Goal: Task Accomplishment & Management: Complete application form

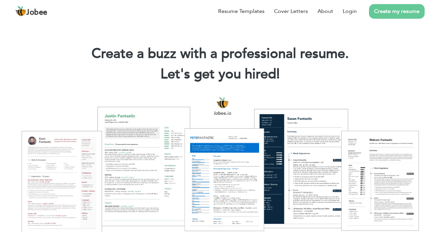
click at [384, 10] on link "Create my resume" at bounding box center [397, 11] width 56 height 15
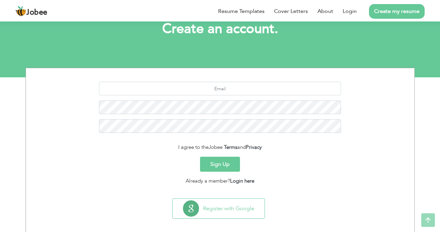
scroll to position [51, 0]
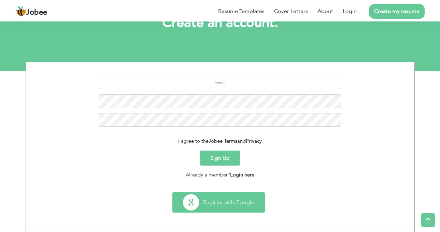
click at [222, 200] on button "Register with Google" at bounding box center [219, 203] width 92 height 20
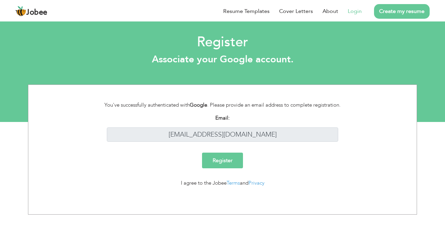
click at [233, 159] on input "Register" at bounding box center [222, 161] width 41 height 16
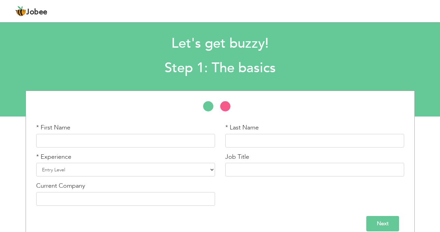
scroll to position [15, 0]
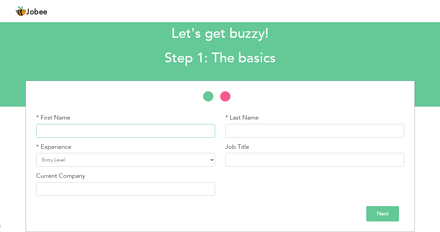
click at [173, 129] on input "text" at bounding box center [125, 131] width 179 height 14
type input "[PERSON_NAME]"
click at [144, 158] on select "Entry Level Less than 1 Year 1 Year 2 Years 3 Years 4 Years 5 Years 6 Years 7 Y…" at bounding box center [125, 160] width 179 height 14
select select "16"
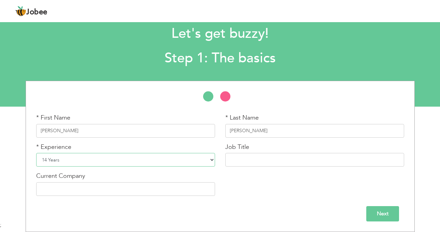
click at [36, 153] on select "Entry Level Less than 1 Year 1 Year 2 Years 3 Years 4 Years 5 Years 6 Years 7 Y…" at bounding box center [125, 160] width 179 height 14
click at [257, 159] on input "text" at bounding box center [314, 160] width 179 height 14
type input "Admin Campus Manager"
click at [155, 189] on input "text" at bounding box center [125, 190] width 179 height 14
type input "HHS School System"
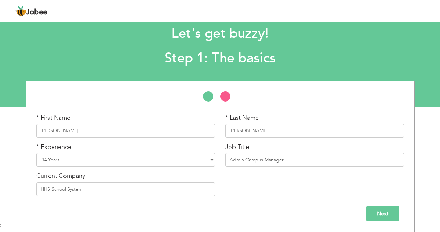
click at [376, 211] on input "Next" at bounding box center [382, 214] width 33 height 15
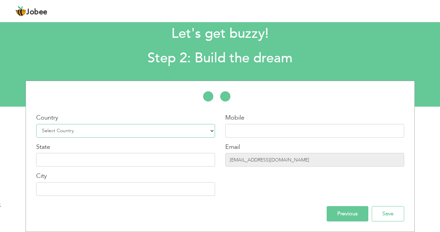
click at [90, 129] on select "Select Country Afghanistan Albania Algeria American Samoa Andorra Angola Anguil…" at bounding box center [125, 131] width 179 height 14
select select "166"
click at [36, 124] on select "Select Country Afghanistan Albania Algeria American Samoa Andorra Angola Anguil…" at bounding box center [125, 131] width 179 height 14
click at [253, 135] on input "text" at bounding box center [314, 131] width 179 height 14
type input "0"
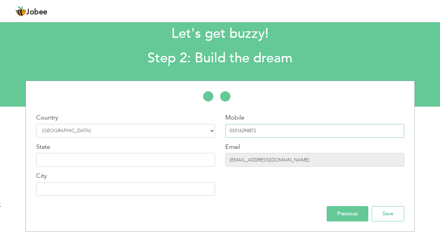
type input "03316294872"
click at [182, 159] on input "text" at bounding box center [125, 160] width 179 height 14
type input "Sindh"
click at [162, 191] on input "text" at bounding box center [125, 190] width 179 height 14
type input "Karachi"
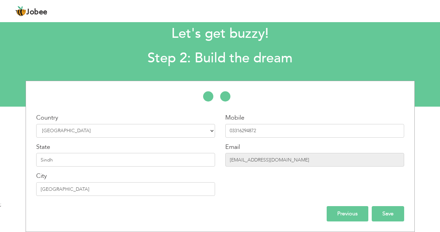
click at [388, 213] on input "Save" at bounding box center [388, 214] width 32 height 15
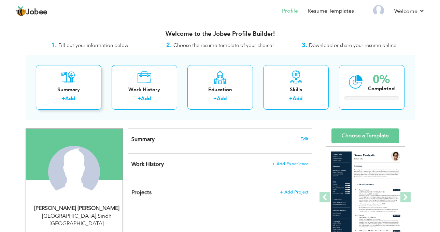
click at [67, 97] on link "Add" at bounding box center [70, 98] width 10 height 7
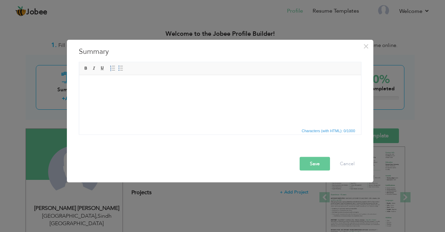
click at [144, 96] on html at bounding box center [220, 85] width 282 height 21
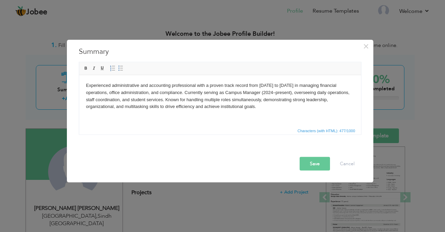
click at [314, 164] on button "Save" at bounding box center [315, 164] width 30 height 14
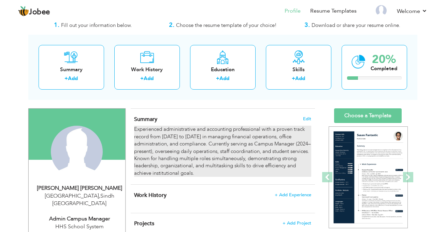
scroll to position [34, 0]
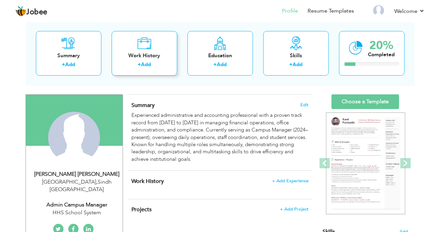
click at [147, 65] on link "Add" at bounding box center [146, 64] width 10 height 7
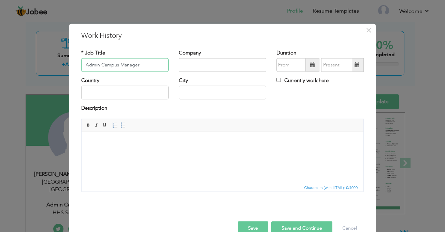
type input "Admin Campus Manager"
type input "h"
type input "HHS School System"
click at [312, 68] on span at bounding box center [313, 65] width 14 height 14
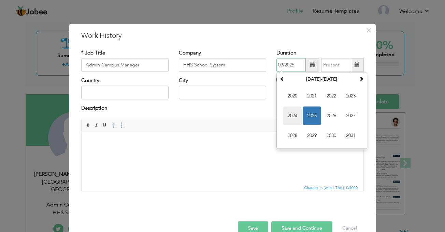
click at [295, 115] on span "2024" at bounding box center [292, 116] width 18 height 18
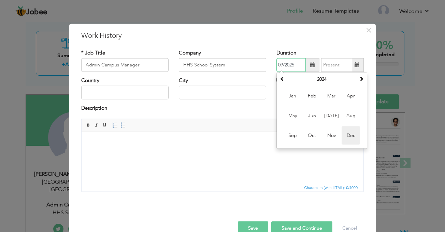
click at [347, 131] on span "Dec" at bounding box center [351, 136] width 18 height 18
type input "12/2024"
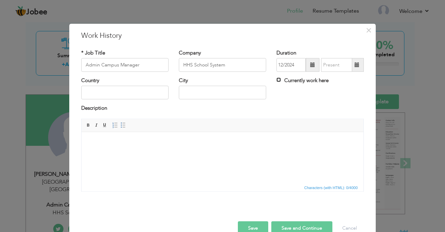
click at [276, 80] on input "Currently work here" at bounding box center [278, 80] width 4 height 4
checkbox input "true"
click at [128, 93] on input "text" at bounding box center [124, 93] width 87 height 14
type input "Pakistan"
click at [202, 97] on input "text" at bounding box center [222, 93] width 87 height 14
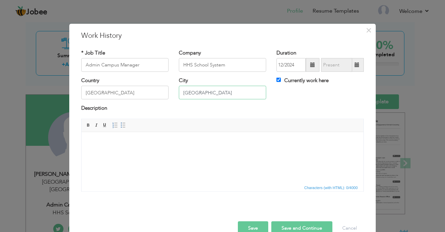
type input "Karachi"
click at [123, 151] on html at bounding box center [223, 142] width 282 height 21
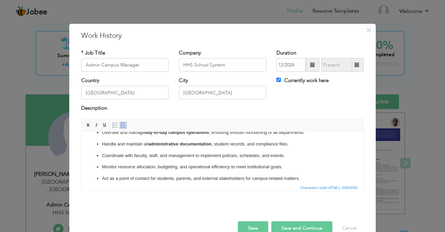
scroll to position [16, 0]
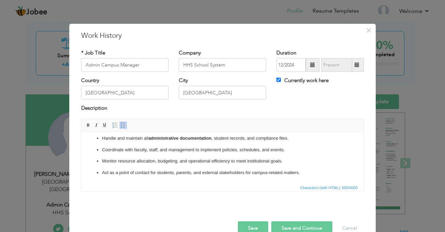
click at [291, 225] on button "Save and Continue" at bounding box center [301, 229] width 61 height 14
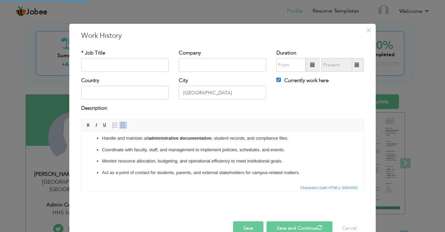
checkbox input "false"
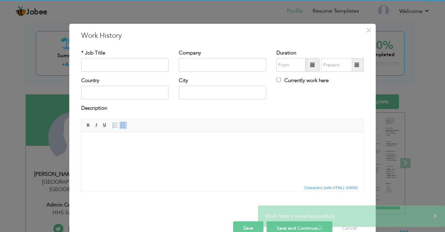
scroll to position [0, 0]
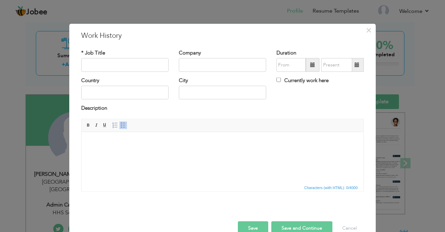
click at [369, 132] on div "× Work History * Job Title Company Duration Currently work here Country City Bo…" at bounding box center [222, 136] width 307 height 224
click at [103, 66] on input "text" at bounding box center [124, 65] width 87 height 14
type input "Accounts and Admin Officer"
click at [190, 60] on input "text" at bounding box center [222, 65] width 87 height 14
type input "The Smart School"
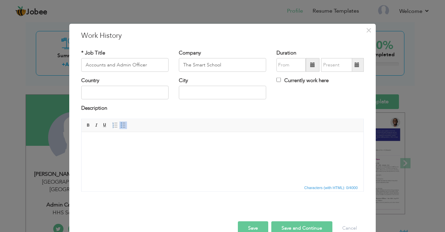
click at [307, 64] on span at bounding box center [313, 65] width 14 height 14
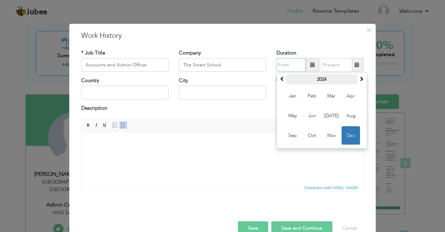
click at [317, 78] on th "2024" at bounding box center [321, 79] width 71 height 10
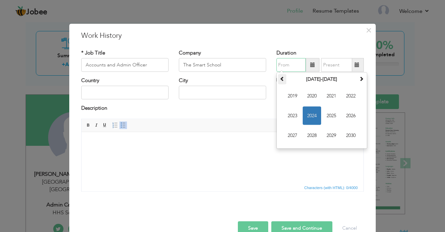
click at [280, 78] on span at bounding box center [282, 78] width 5 height 5
click at [283, 135] on span "2017" at bounding box center [292, 136] width 18 height 18
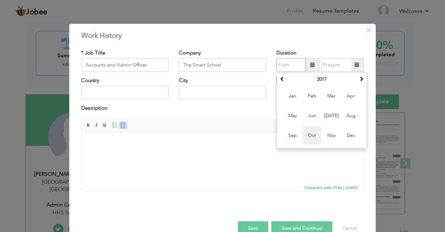
click at [313, 134] on span "Oct" at bounding box center [312, 136] width 18 height 18
type input "10/2017"
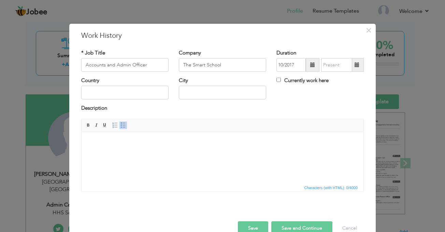
click at [355, 63] on span at bounding box center [357, 64] width 5 height 5
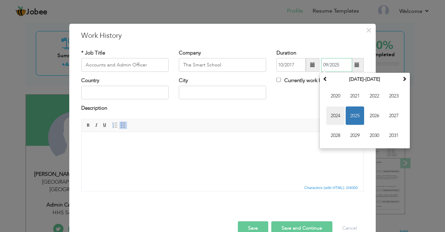
click at [333, 115] on span "2024" at bounding box center [335, 116] width 18 height 18
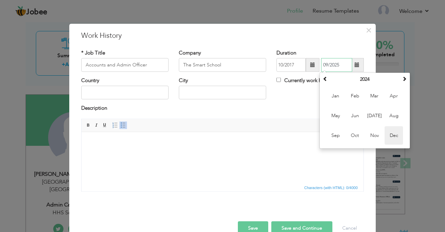
click at [387, 133] on span "Dec" at bounding box center [394, 136] width 18 height 18
type input "12/2024"
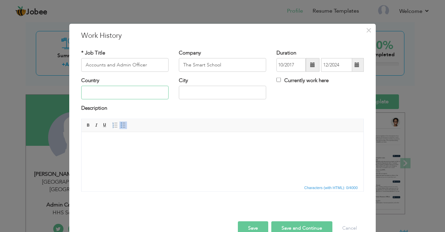
click at [142, 94] on input "text" at bounding box center [124, 93] width 87 height 14
type input "Pakistan"
click at [179, 95] on input "text" at bounding box center [222, 93] width 87 height 14
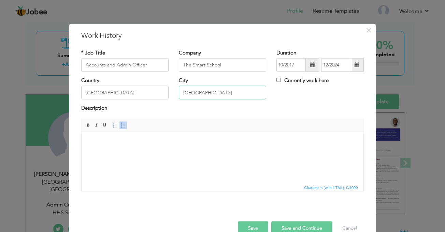
type input "Karachi"
click at [119, 153] on html at bounding box center [223, 142] width 282 height 21
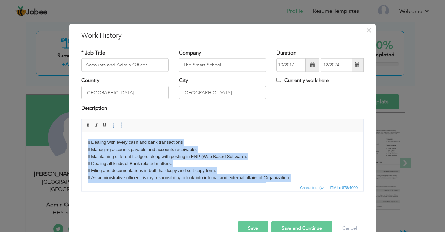
drag, startPoint x: 170, startPoint y: 175, endPoint x: 78, endPoint y: 125, distance: 104.5
click at [82, 132] on html " Dealing with every cash and bank transactions  Managing accounts payable and…" at bounding box center [223, 185] width 282 height 106
click at [120, 127] on span at bounding box center [122, 125] width 5 height 5
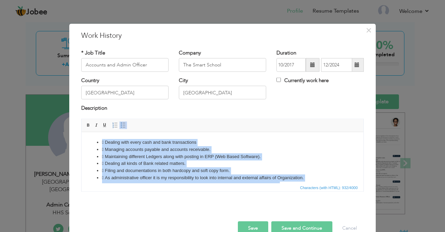
click at [105, 142] on li " Dealing with every cash and bank transactions" at bounding box center [222, 142] width 241 height 7
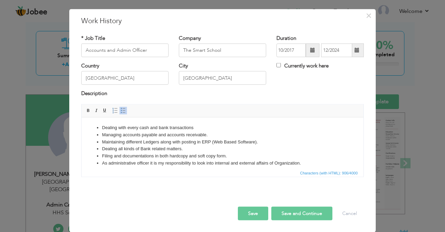
click at [121, 164] on li "As administrative officer it is my responsibility to look into internal and ext…" at bounding box center [222, 163] width 241 height 7
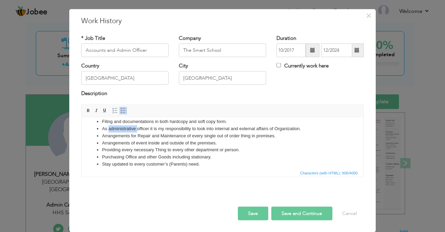
scroll to position [20, 0]
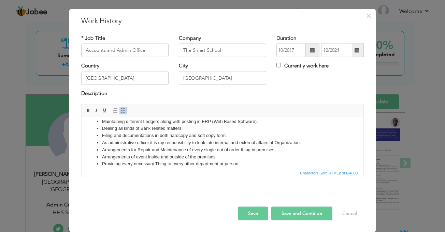
click at [123, 165] on li "Providing every necessary Thing to every other department or person." at bounding box center [222, 163] width 241 height 7
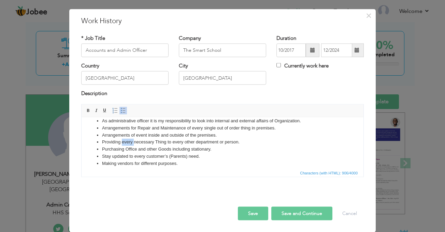
scroll to position [55, 0]
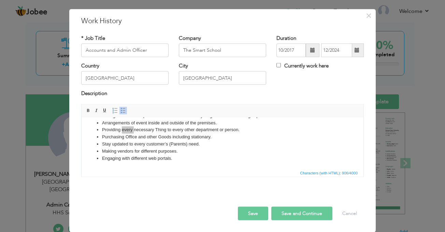
click at [289, 213] on button "Save and Continue" at bounding box center [301, 214] width 61 height 14
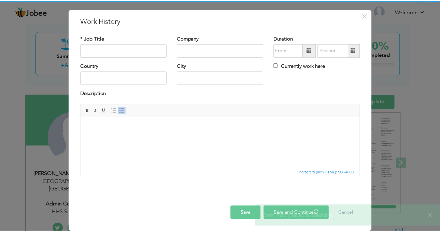
scroll to position [0, 0]
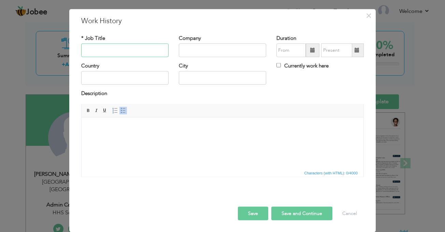
click at [105, 49] on input "text" at bounding box center [124, 51] width 87 height 14
type input "Team Member (BOH)"
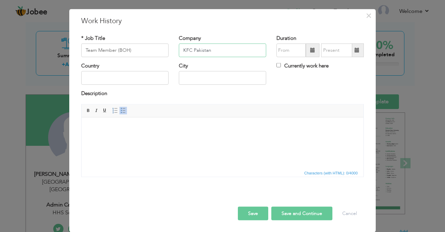
type input "KFC Pakistan"
click at [94, 77] on input "text" at bounding box center [124, 78] width 87 height 14
type input "Pakistan"
type input "Karachi"
click at [283, 48] on input "text" at bounding box center [290, 51] width 29 height 14
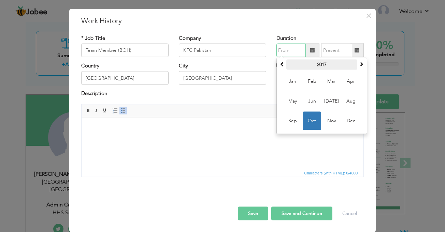
click at [316, 61] on th "2017" at bounding box center [321, 65] width 71 height 10
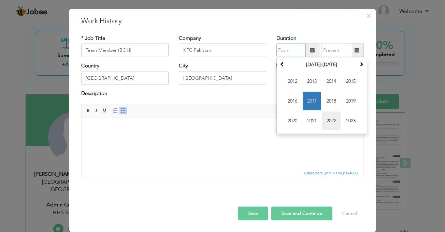
click at [328, 123] on span "2022" at bounding box center [331, 121] width 18 height 18
click at [293, 82] on span "Jan" at bounding box center [292, 81] width 18 height 18
type input "01/2022"
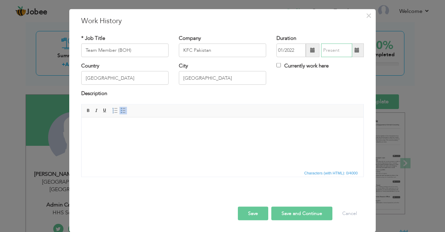
click at [335, 49] on input "text" at bounding box center [336, 51] width 31 height 14
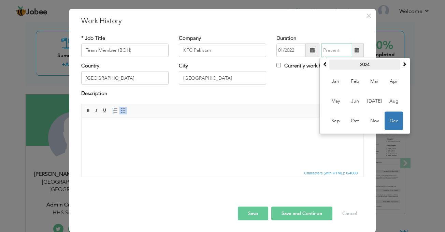
click at [364, 64] on th "2024" at bounding box center [364, 65] width 71 height 10
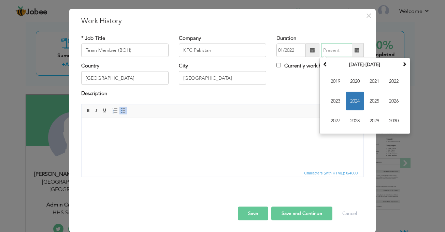
drag, startPoint x: 336, startPoint y: 101, endPoint x: 334, endPoint y: 94, distance: 7.6
click at [336, 101] on span "2023" at bounding box center [335, 101] width 18 height 18
click at [357, 83] on span "Feb" at bounding box center [355, 81] width 18 height 18
type input "02/2023"
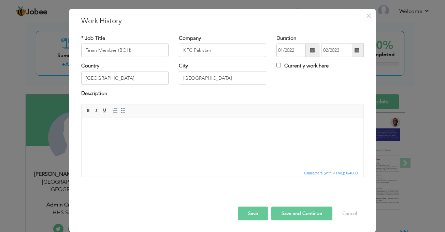
click at [180, 138] on html at bounding box center [223, 127] width 282 height 21
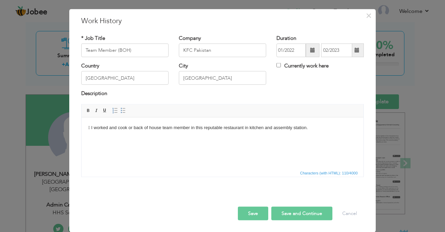
click at [94, 128] on body " I worked and cook or back of house team member in this reputable restaurant i…" at bounding box center [222, 127] width 268 height 7
click at [307, 211] on button "Save and Continue" at bounding box center [301, 214] width 61 height 14
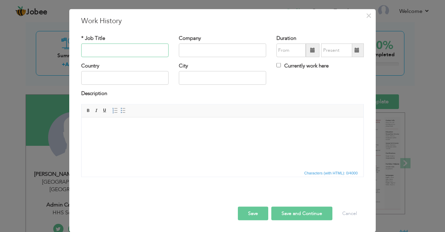
click at [103, 51] on input "text" at bounding box center [124, 51] width 87 height 14
type input "Team Member (BOH)"
click at [217, 52] on input "text" at bounding box center [222, 51] width 87 height 14
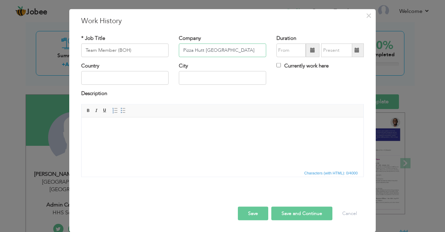
type input "Pizza Hutt [GEOGRAPHIC_DATA]"
click at [307, 49] on span at bounding box center [313, 51] width 14 height 14
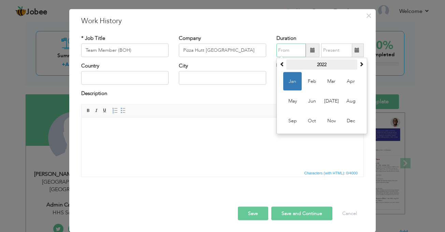
click at [312, 65] on th "2022" at bounding box center [321, 65] width 71 height 10
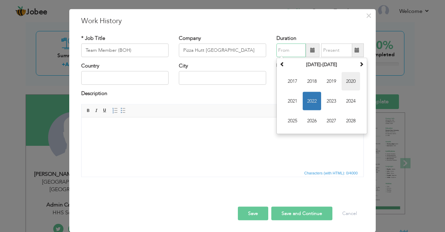
click at [350, 82] on span "2020" at bounding box center [351, 81] width 18 height 18
click at [312, 101] on span "Jun" at bounding box center [312, 101] width 18 height 18
type input "06/2020"
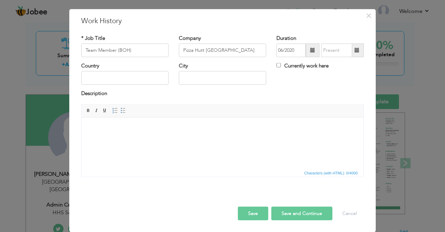
click at [354, 53] on span at bounding box center [357, 51] width 13 height 14
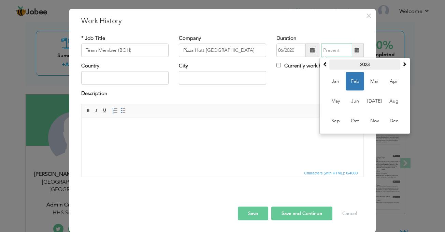
click at [363, 66] on th "2023" at bounding box center [364, 65] width 71 height 10
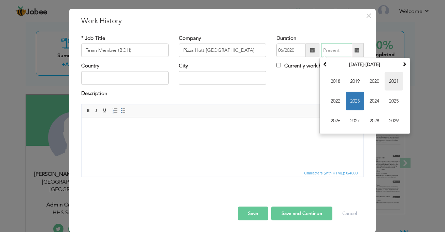
click at [392, 82] on span "2021" at bounding box center [394, 81] width 18 height 18
click at [388, 102] on span "Aug" at bounding box center [394, 101] width 18 height 18
type input "08/2021"
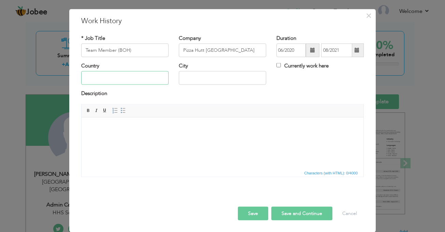
click at [136, 74] on input "text" at bounding box center [124, 78] width 87 height 14
type input "[GEOGRAPHIC_DATA]"
click at [120, 138] on html at bounding box center [223, 127] width 282 height 21
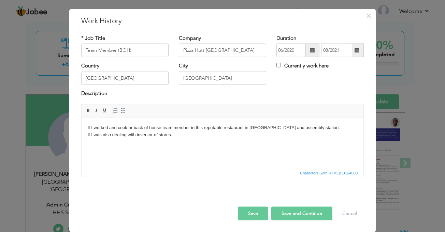
click at [88, 127] on html " I worked and cook or back of house team member in this reputable restaurant i…" at bounding box center [223, 131] width 282 height 28
click at [120, 110] on span at bounding box center [122, 110] width 5 height 5
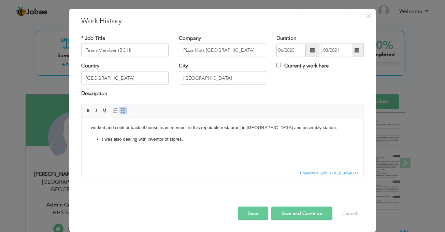
click at [124, 126] on body "I worked and cook or back of house team member in this reputable restaurant in …" at bounding box center [222, 133] width 268 height 19
click at [120, 110] on span at bounding box center [122, 110] width 5 height 5
click at [301, 213] on button "Save and Continue" at bounding box center [301, 214] width 61 height 14
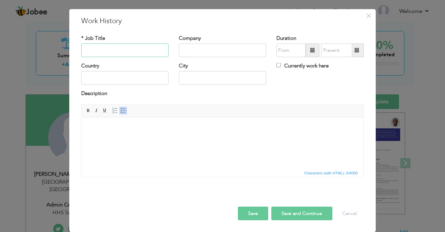
click at [90, 50] on input "text" at bounding box center [124, 51] width 87 height 14
type input "Accountant & Line Supervisor"
click at [194, 52] on input "text" at bounding box center [222, 51] width 87 height 14
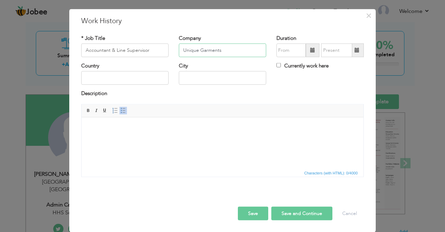
type input "Unique Garments"
click at [285, 49] on input "text" at bounding box center [290, 51] width 29 height 14
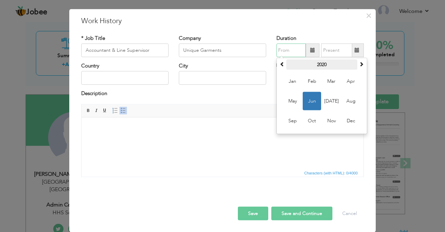
click at [320, 66] on th "2020" at bounding box center [321, 65] width 71 height 10
click at [331, 82] on span "2017" at bounding box center [331, 81] width 18 height 18
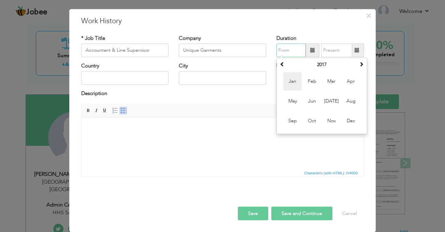
click at [291, 81] on span "Jan" at bounding box center [292, 81] width 18 height 18
type input "01/2017"
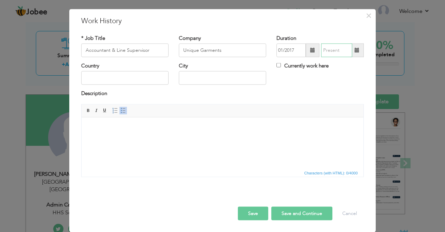
click at [338, 53] on input "text" at bounding box center [336, 51] width 31 height 14
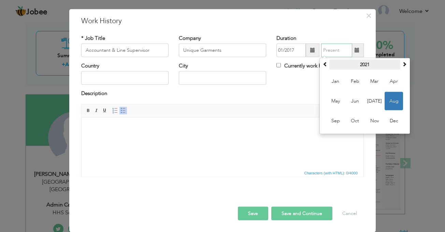
click at [358, 67] on th "2021" at bounding box center [364, 65] width 71 height 10
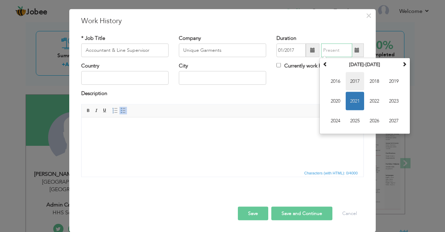
click at [354, 82] on span "2017" at bounding box center [355, 81] width 18 height 18
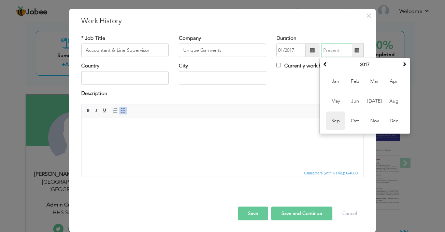
click at [332, 124] on span "Sep" at bounding box center [335, 121] width 18 height 18
type input "09/2017"
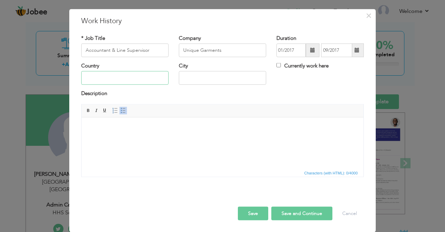
click at [125, 80] on input "text" at bounding box center [124, 78] width 87 height 14
type input "PAkistan"
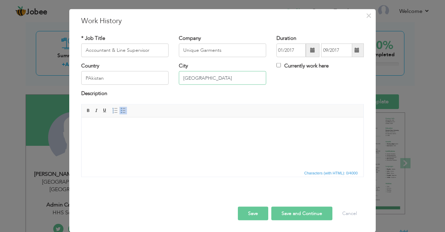
type input "[GEOGRAPHIC_DATA]"
click at [89, 78] on input "PAkistan" at bounding box center [124, 78] width 87 height 14
type input "[GEOGRAPHIC_DATA]"
click at [144, 138] on html at bounding box center [223, 127] width 282 height 21
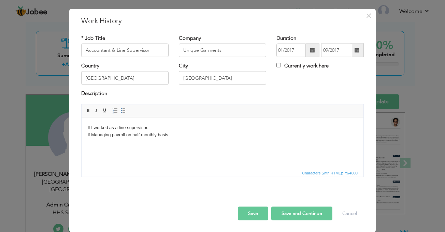
click at [87, 126] on html " I worked as a line supervisor.  Managing payroll on half-monthly basis." at bounding box center [223, 131] width 282 height 28
drag, startPoint x: 115, startPoint y: 127, endPoint x: 115, endPoint y: 135, distance: 8.5
click at [115, 135] on body "I worked as a line supervisor. Managing payroll on half-monthly basis." at bounding box center [222, 131] width 268 height 14
drag, startPoint x: 123, startPoint y: 107, endPoint x: 139, endPoint y: 117, distance: 18.7
click at [124, 107] on link "Insert/Remove Bulleted List" at bounding box center [123, 111] width 8 height 8
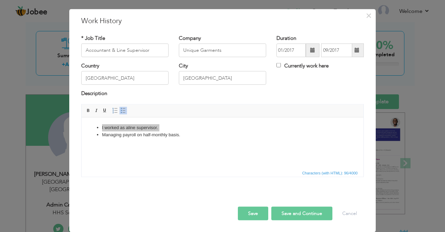
click at [287, 210] on button "Save and Continue" at bounding box center [301, 214] width 61 height 14
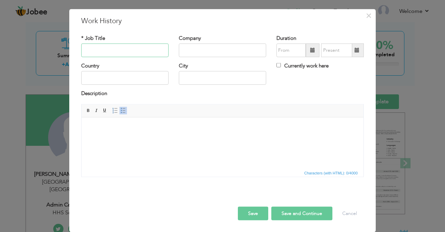
click at [97, 52] on input "text" at bounding box center [124, 51] width 87 height 14
type input "Coordinator & Vise-Principal"
type input "Excellence Public School"
click at [289, 51] on input "text" at bounding box center [290, 51] width 29 height 14
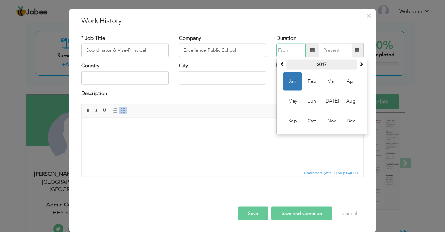
click at [323, 66] on th "2017" at bounding box center [321, 65] width 71 height 10
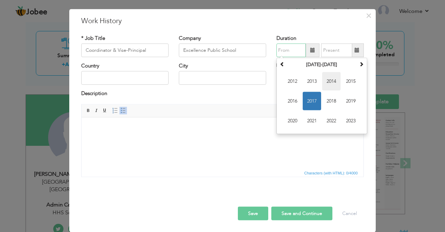
click at [328, 81] on span "2014" at bounding box center [331, 81] width 18 height 18
click at [293, 102] on span "May" at bounding box center [292, 101] width 18 height 18
type input "05/2014"
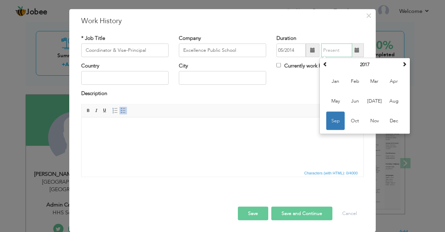
click at [338, 52] on input "text" at bounding box center [336, 51] width 31 height 14
click at [352, 83] on span "Feb" at bounding box center [355, 81] width 18 height 18
type input "02/2017"
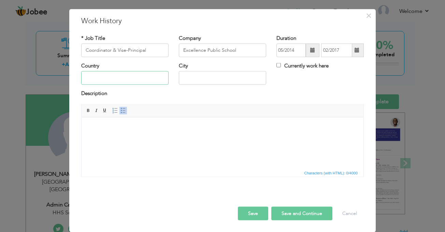
click at [124, 76] on input "text" at bounding box center [124, 78] width 87 height 14
type input "[GEOGRAPHIC_DATA]"
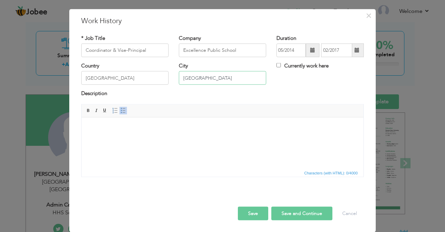
type input "[GEOGRAPHIC_DATA]"
click at [136, 138] on html at bounding box center [223, 127] width 282 height 21
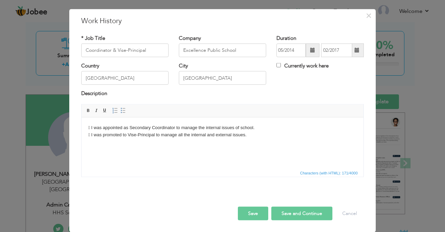
click at [87, 126] on html " I was appointed as Secondary Coordinator to manage the internal issues of sch…" at bounding box center [223, 131] width 282 height 28
click at [253, 215] on button "Save" at bounding box center [253, 214] width 30 height 14
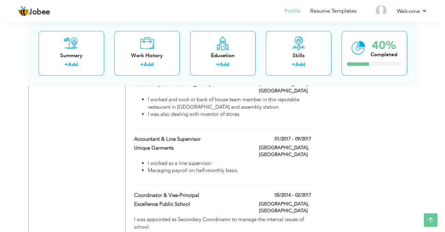
scroll to position [512, 0]
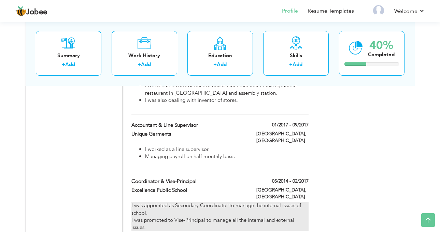
click at [290, 202] on div "I was appointed as Secondary Coordinator to manage the internal issues of schoo…" at bounding box center [219, 216] width 177 height 29
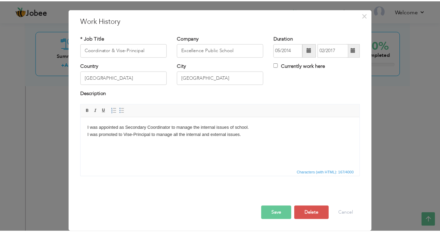
scroll to position [0, 0]
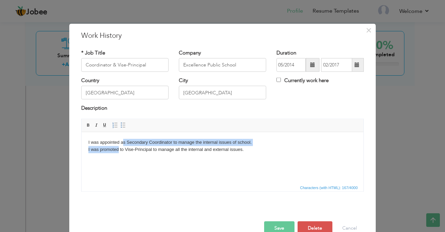
drag, startPoint x: 122, startPoint y: 141, endPoint x: 119, endPoint y: 151, distance: 10.6
click at [119, 151] on body "I was appointed as Secondary Coordinator to manage the internal issues of schoo…" at bounding box center [222, 146] width 268 height 14
click at [120, 127] on span at bounding box center [122, 125] width 5 height 5
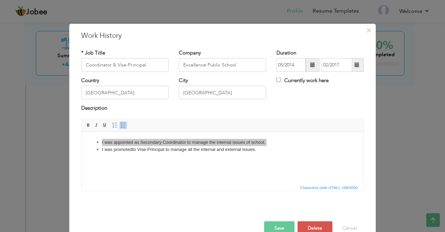
click at [274, 227] on button "Save" at bounding box center [279, 229] width 30 height 14
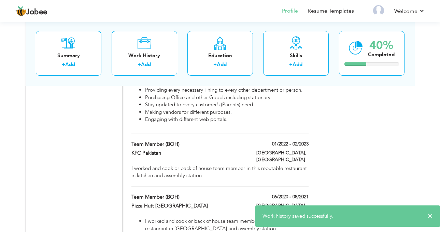
scroll to position [375, 0]
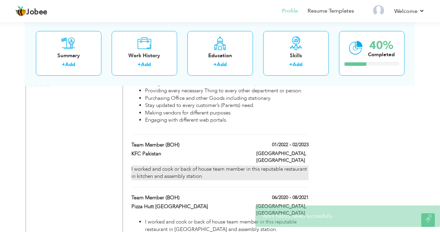
click at [289, 166] on div "I worked and cook or back of house team member in this reputable restaurant in …" at bounding box center [219, 173] width 177 height 15
type input "Team Member (BOH)"
type input "KFC Pakistan"
type input "01/2022"
type input "02/2023"
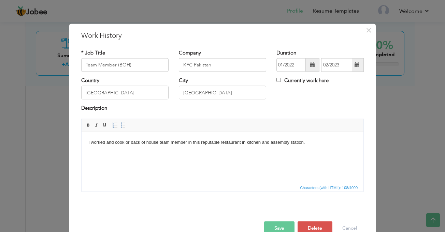
click at [127, 142] on body "I worked and cook or back of house team member in this reputable restaurant in …" at bounding box center [222, 142] width 268 height 7
click at [120, 125] on span at bounding box center [122, 125] width 5 height 5
drag, startPoint x: 281, startPoint y: 228, endPoint x: 276, endPoint y: 226, distance: 5.2
click at [281, 228] on button "Save" at bounding box center [279, 229] width 30 height 14
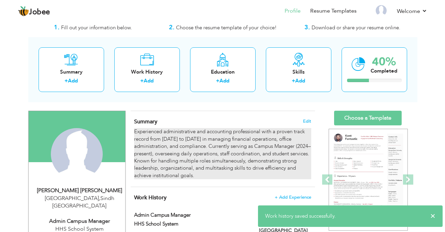
scroll to position [0, 0]
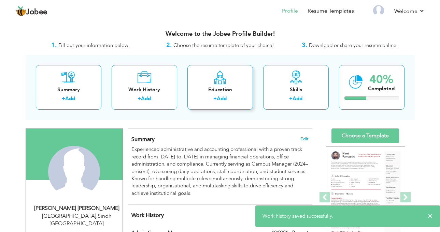
click at [221, 99] on link "Add" at bounding box center [222, 98] width 10 height 7
radio input "true"
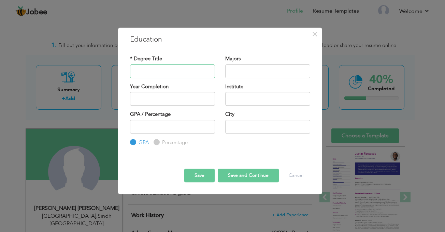
click at [165, 68] on input "text" at bounding box center [172, 72] width 85 height 14
type input "BBIT"
click at [243, 67] on input "text" at bounding box center [267, 72] width 85 height 14
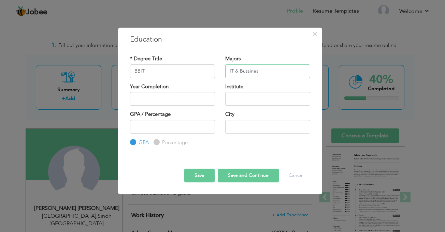
type input "IT & Bussines"
type input "2025"
click at [200, 99] on input "2025" at bounding box center [172, 99] width 85 height 14
drag, startPoint x: 250, startPoint y: 69, endPoint x: 242, endPoint y: 71, distance: 7.5
click at [242, 71] on input "IT & Bussines" at bounding box center [267, 72] width 85 height 14
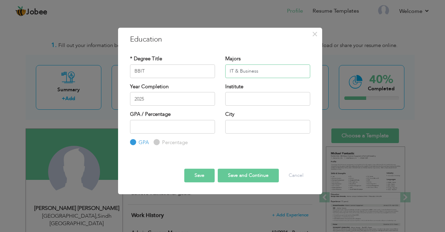
type input "IT & Business"
click at [189, 99] on input "2025" at bounding box center [172, 99] width 85 height 14
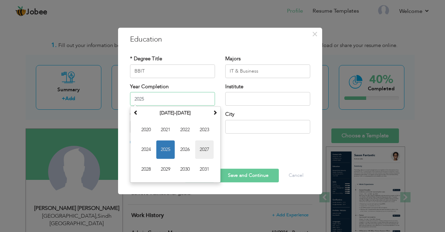
click at [197, 147] on span "2027" at bounding box center [204, 150] width 18 height 18
type input "2027"
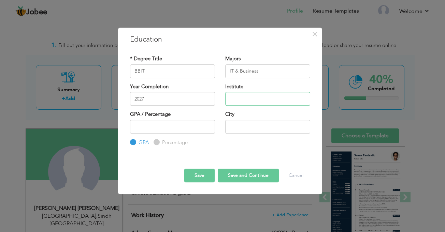
click at [239, 100] on input "text" at bounding box center [267, 99] width 85 height 14
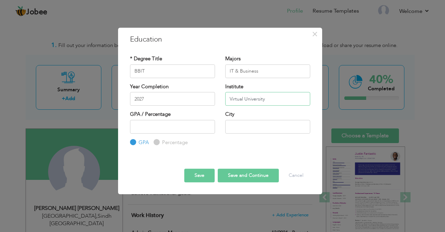
type input "Virtual University"
click at [188, 124] on input "number" at bounding box center [172, 127] width 85 height 14
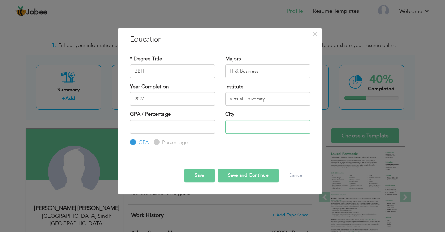
click at [249, 129] on input "text" at bounding box center [267, 127] width 85 height 14
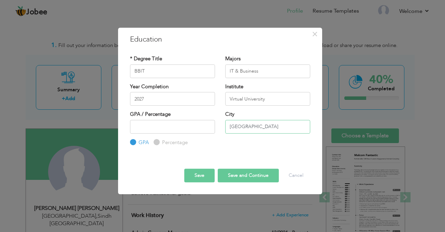
type input "[GEOGRAPHIC_DATA]"
click at [240, 179] on button "Save and Continue" at bounding box center [248, 176] width 61 height 14
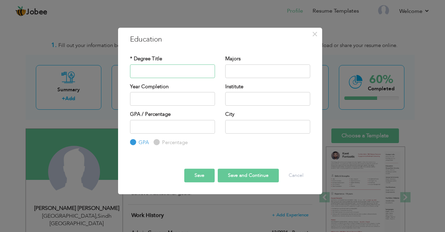
click at [158, 71] on input "text" at bounding box center [172, 72] width 85 height 14
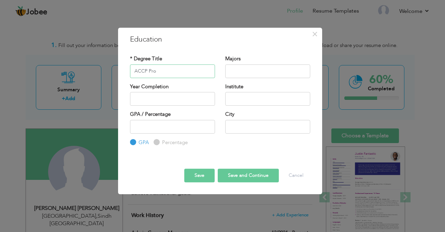
type input "ACCP Pro"
click at [251, 73] on input "text" at bounding box center [267, 72] width 85 height 14
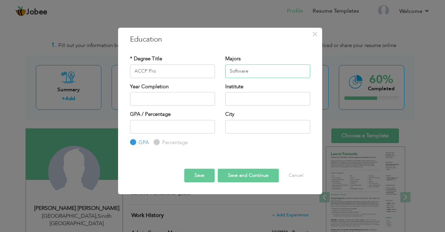
type input "Software"
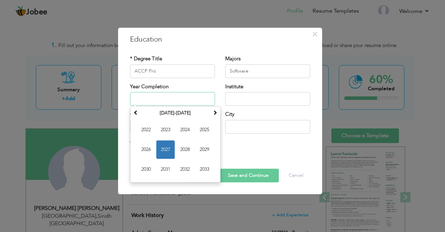
click at [159, 99] on input "text" at bounding box center [172, 99] width 85 height 14
drag, startPoint x: 216, startPoint y: 86, endPoint x: 222, endPoint y: 86, distance: 6.5
click at [216, 86] on div "Year Completion January 2027 Su Mo Tu We Th Fr Sa 27 28 29 30 31 1 2 3 4 5 6 7 …" at bounding box center [172, 97] width 95 height 28
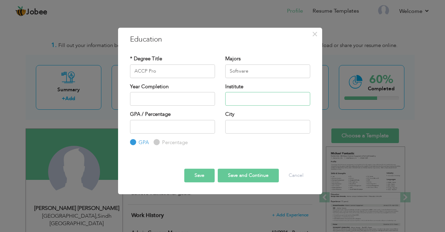
click at [249, 93] on input "text" at bounding box center [267, 99] width 85 height 14
type input "AppTech"
click at [181, 129] on input "number" at bounding box center [172, 127] width 85 height 14
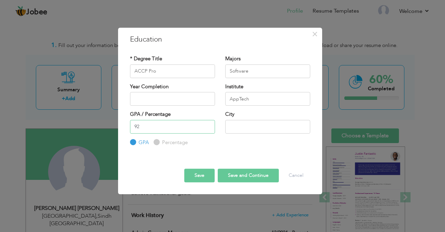
type input "92"
click at [171, 141] on label "Percentage" at bounding box center [173, 142] width 27 height 7
click at [158, 141] on input "Percentage" at bounding box center [156, 142] width 4 height 4
radio input "true"
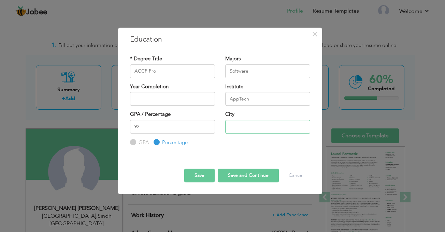
click at [241, 126] on input "text" at bounding box center [267, 127] width 85 height 14
click at [236, 127] on input "Karchi" at bounding box center [267, 127] width 85 height 14
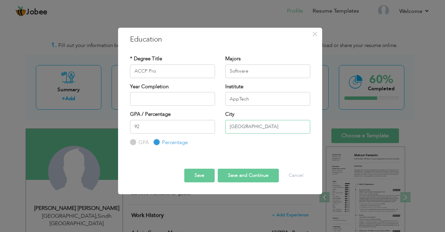
type input "[GEOGRAPHIC_DATA]"
click at [231, 173] on button "Save and Continue" at bounding box center [248, 176] width 61 height 14
radio input "true"
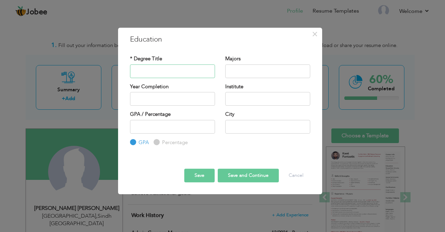
click at [152, 73] on input "text" at bounding box center [172, 72] width 85 height 14
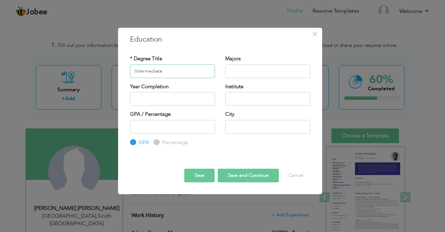
type input "Intermediate"
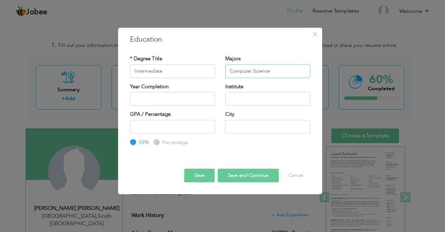
type input "Computer Science"
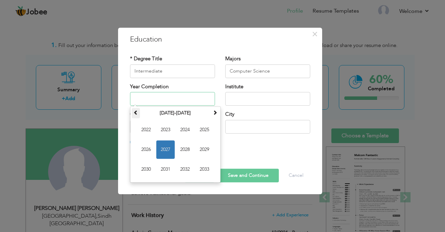
click at [136, 115] on span at bounding box center [135, 112] width 5 height 5
drag, startPoint x: 203, startPoint y: 132, endPoint x: 215, endPoint y: 126, distance: 13.6
click at [204, 132] on span "2015" at bounding box center [204, 130] width 18 height 18
type input "2015"
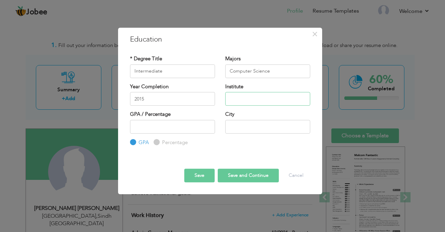
click at [242, 99] on input "text" at bounding box center [267, 99] width 85 height 14
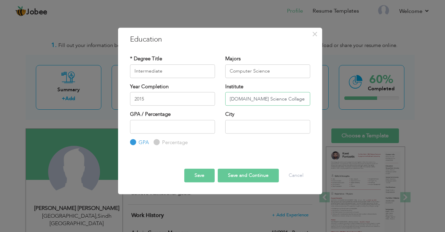
drag, startPoint x: 233, startPoint y: 97, endPoint x: 237, endPoint y: 103, distance: 7.4
click at [233, 97] on input "S.M.Gov Science Collage" at bounding box center [267, 99] width 85 height 14
click at [240, 98] on input "S. M.Gov Science Collage" at bounding box center [267, 99] width 85 height 14
click at [251, 99] on input "S. M. Gov Science Collage" at bounding box center [267, 99] width 85 height 14
type input "S. M. Gov. Science Collage"
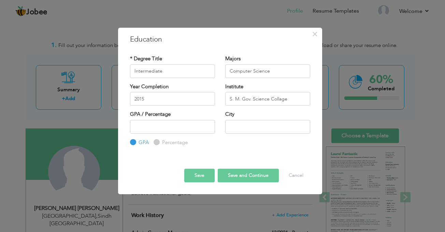
click at [170, 141] on label "Percentage" at bounding box center [173, 142] width 27 height 7
click at [158, 141] on input "Percentage" at bounding box center [156, 142] width 4 height 4
radio input "true"
click at [179, 130] on input "number" at bounding box center [172, 127] width 85 height 14
type input "45"
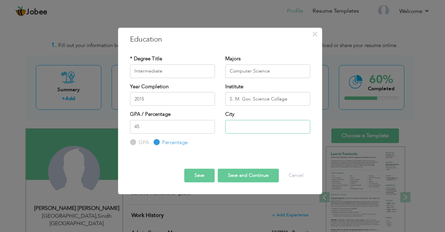
click at [231, 130] on input "text" at bounding box center [267, 127] width 85 height 14
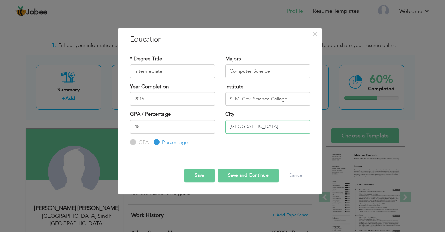
type input "[GEOGRAPHIC_DATA]"
drag, startPoint x: 236, startPoint y: 168, endPoint x: 237, endPoint y: 172, distance: 4.2
click at [237, 172] on div "Save Save and Continue Delete Cancel" at bounding box center [220, 170] width 190 height 36
click at [237, 172] on button "Save and Continue" at bounding box center [248, 176] width 61 height 14
radio input "true"
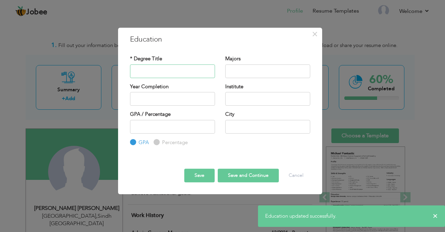
click at [161, 69] on input "text" at bounding box center [172, 72] width 85 height 14
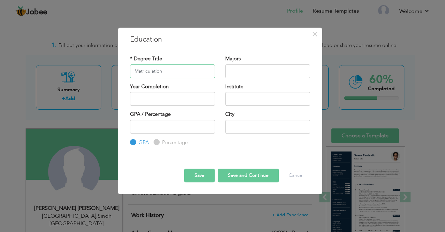
type input "Matriculation"
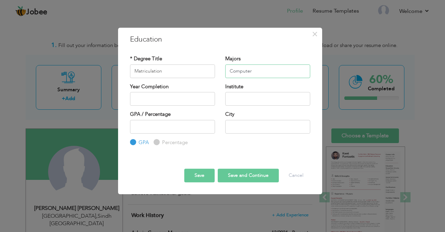
type input "Computer"
click at [160, 103] on input "text" at bounding box center [172, 99] width 85 height 14
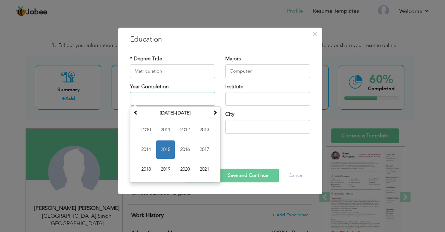
drag, startPoint x: 161, startPoint y: 128, endPoint x: 172, endPoint y: 126, distance: 11.3
click at [162, 128] on span "2011" at bounding box center [165, 130] width 18 height 18
type input "2011"
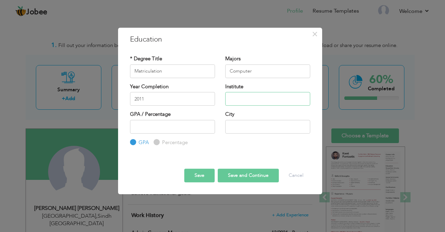
click at [246, 100] on input "text" at bounding box center [267, 99] width 85 height 14
type input "[GEOGRAPHIC_DATA]"
click at [175, 144] on label "Percentage" at bounding box center [173, 142] width 27 height 7
click at [158, 144] on input "Percentage" at bounding box center [156, 142] width 4 height 4
radio input "true"
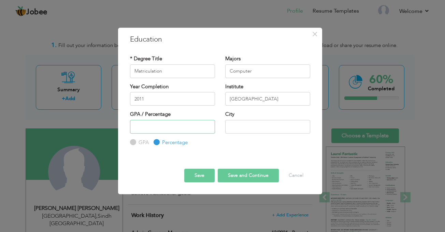
click at [175, 128] on input "number" at bounding box center [172, 127] width 85 height 14
type input "75"
click at [241, 129] on input "text" at bounding box center [267, 127] width 85 height 14
type input "[GEOGRAPHIC_DATA]"
click at [242, 176] on button "Save and Continue" at bounding box center [248, 176] width 61 height 14
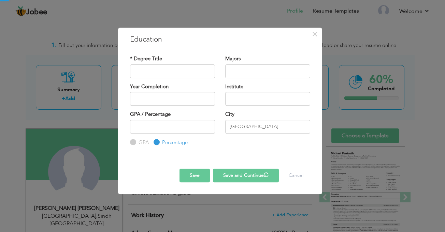
radio input "true"
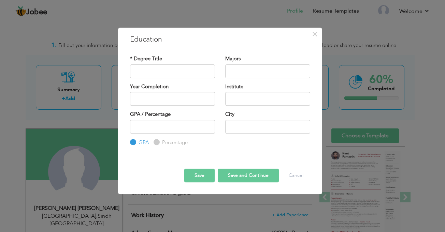
click at [199, 176] on button "Save" at bounding box center [199, 176] width 30 height 14
click at [293, 175] on button "Cancel" at bounding box center [296, 176] width 28 height 14
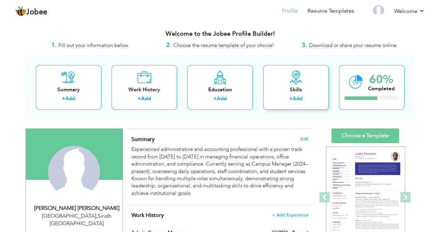
click at [301, 99] on link "Add" at bounding box center [298, 98] width 10 height 7
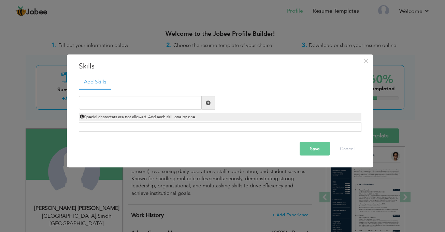
drag, startPoint x: 362, startPoint y: 103, endPoint x: 318, endPoint y: 112, distance: 44.9
click at [362, 103] on div "Duplicate entry Special characters are not allowed. Add each skill one by one." at bounding box center [220, 108] width 293 height 25
click at [151, 104] on input "text" at bounding box center [140, 103] width 123 height 14
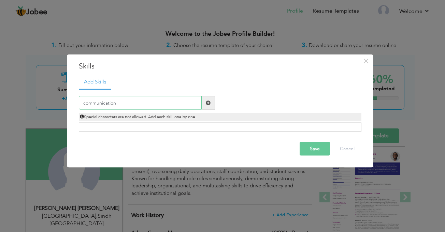
drag, startPoint x: 128, startPoint y: 102, endPoint x: 68, endPoint y: 102, distance: 60.1
click at [68, 102] on div "× Skills Add Skills communication Duplicate entry Already Exist Save" at bounding box center [220, 111] width 307 height 114
type input "Communication"
click at [208, 101] on span at bounding box center [208, 102] width 5 height 5
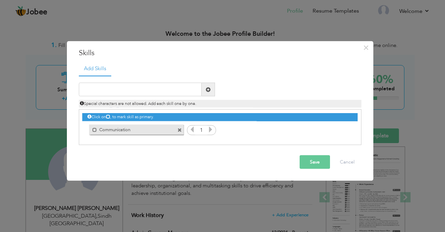
click at [210, 131] on icon at bounding box center [211, 130] width 6 height 6
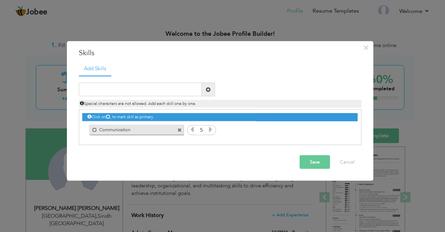
click at [210, 131] on icon at bounding box center [211, 130] width 6 height 6
click at [192, 131] on icon at bounding box center [192, 130] width 6 height 6
click at [136, 89] on input "text" at bounding box center [140, 90] width 123 height 14
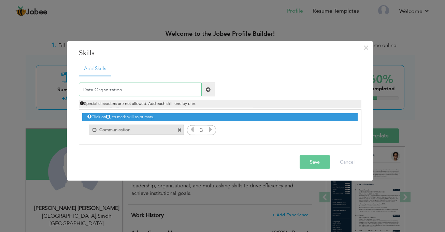
type input "Data Organization"
click at [207, 90] on span at bounding box center [208, 89] width 5 height 5
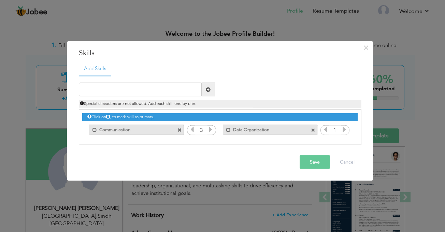
click at [345, 130] on icon at bounding box center [344, 130] width 6 height 6
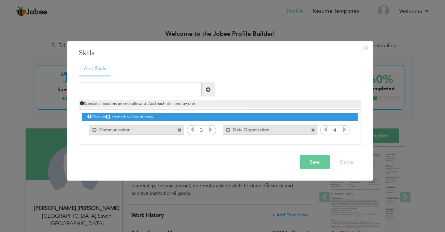
click at [345, 130] on icon at bounding box center [344, 130] width 6 height 6
click at [325, 132] on icon at bounding box center [326, 130] width 6 height 6
click at [90, 90] on input "text" at bounding box center [140, 90] width 123 height 14
type input "Building Relation"
click at [208, 89] on span at bounding box center [208, 89] width 5 height 5
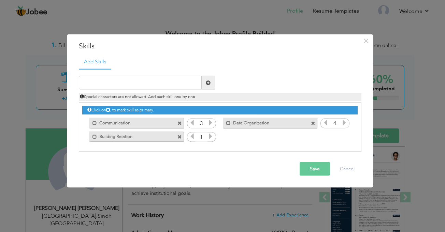
click at [210, 137] on icon at bounding box center [211, 136] width 6 height 6
click at [120, 83] on input "text" at bounding box center [140, 83] width 123 height 14
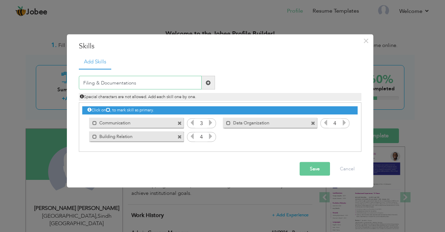
type input "Filing & Documentations"
click at [203, 85] on span at bounding box center [208, 83] width 13 height 14
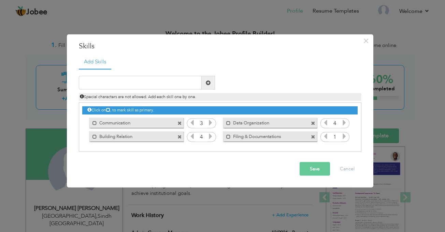
click at [343, 137] on icon at bounding box center [344, 136] width 6 height 6
click at [161, 83] on input "text" at bounding box center [140, 83] width 123 height 14
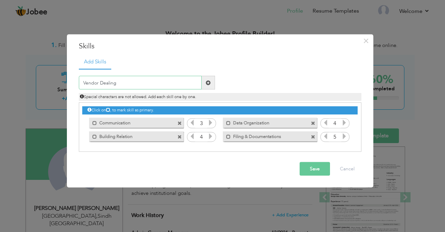
type input "Vendor Dealing"
click at [207, 83] on span at bounding box center [208, 82] width 5 height 5
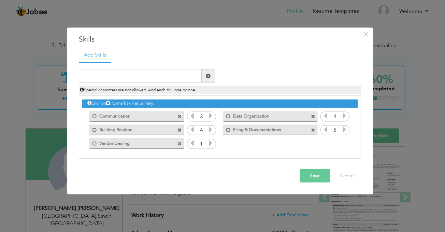
click at [212, 143] on icon at bounding box center [211, 143] width 6 height 6
click at [193, 144] on icon at bounding box center [192, 143] width 6 height 6
click at [125, 79] on input "text" at bounding box center [140, 76] width 123 height 14
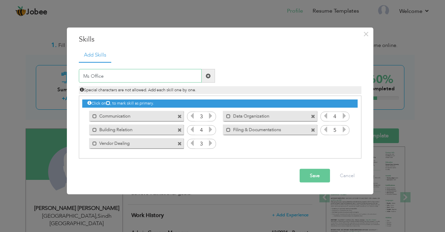
type input "Ms Office"
click at [209, 75] on span at bounding box center [208, 75] width 5 height 5
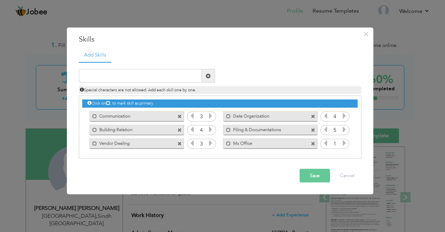
click at [344, 143] on icon at bounding box center [344, 143] width 6 height 6
click at [326, 144] on icon at bounding box center [326, 143] width 6 height 6
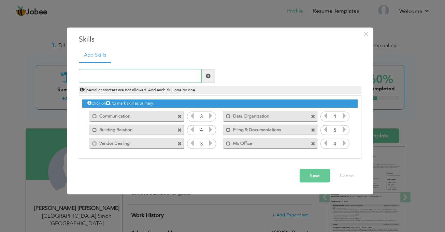
click at [111, 73] on input "text" at bounding box center [140, 76] width 123 height 14
type input "Windows Application"
click at [207, 78] on span at bounding box center [208, 75] width 5 height 5
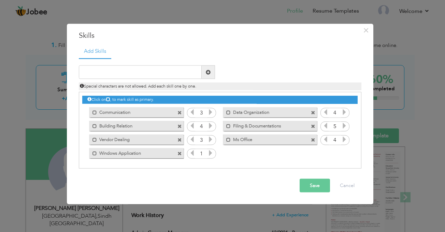
click at [208, 155] on icon at bounding box center [211, 153] width 6 height 6
click at [193, 154] on icon at bounding box center [192, 153] width 6 height 6
click at [141, 72] on input "text" at bounding box center [140, 73] width 123 height 14
type input "Desktop Application"
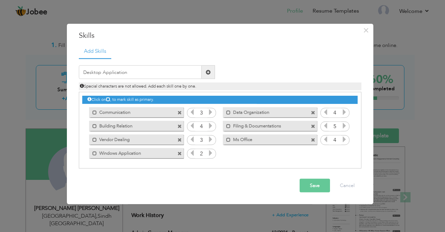
click at [209, 72] on span at bounding box center [208, 72] width 5 height 5
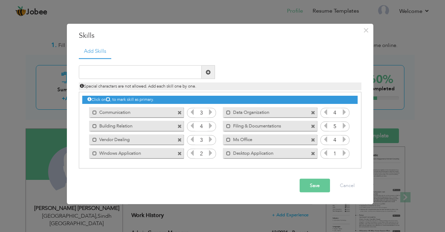
click at [345, 156] on icon at bounding box center [344, 153] width 6 height 6
click at [103, 73] on input "text" at bounding box center [140, 73] width 123 height 14
type input "CSS"
click at [209, 71] on span at bounding box center [208, 72] width 5 height 5
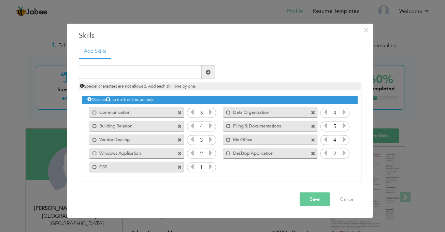
click at [212, 165] on icon at bounding box center [211, 167] width 6 height 6
click at [172, 70] on input "text" at bounding box center [140, 73] width 123 height 14
type input "HTML"
click at [209, 70] on span at bounding box center [208, 72] width 5 height 5
click at [344, 167] on icon at bounding box center [344, 167] width 6 height 6
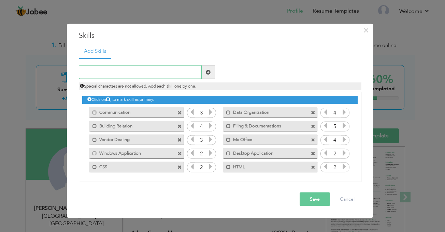
click at [114, 71] on input "text" at bounding box center [140, 73] width 123 height 14
type input "Networking"
click at [206, 74] on span at bounding box center [208, 72] width 5 height 5
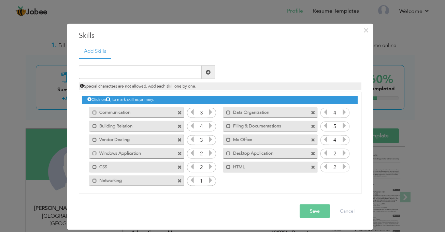
click at [211, 181] on icon at bounding box center [211, 181] width 6 height 6
click at [134, 73] on input "text" at bounding box center [140, 73] width 123 height 14
type input "Trouble Shooting (Hardware & Software)"
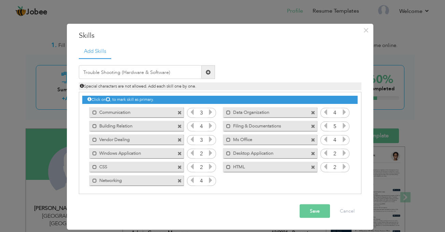
click at [207, 73] on span at bounding box center [208, 72] width 5 height 5
click at [343, 181] on icon at bounding box center [344, 181] width 6 height 6
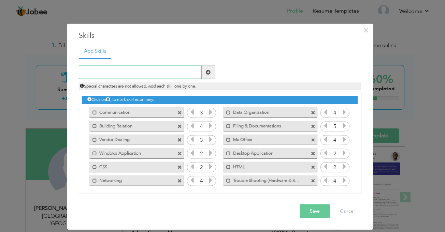
click at [96, 70] on input "text" at bounding box center [140, 73] width 123 height 14
type input "Graphic Designing"
click at [208, 71] on span at bounding box center [208, 72] width 5 height 5
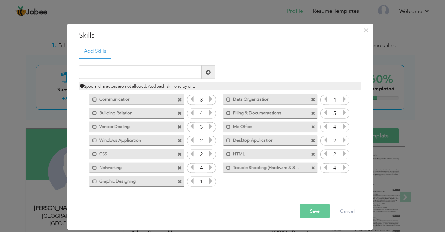
scroll to position [15, 0]
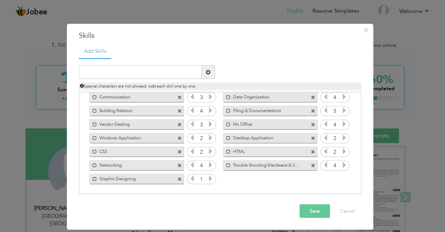
click at [211, 179] on icon at bounding box center [211, 179] width 6 height 6
click at [141, 75] on input "text" at bounding box center [140, 73] width 123 height 14
type input "Free Lancing"
click at [208, 71] on span at bounding box center [208, 72] width 5 height 5
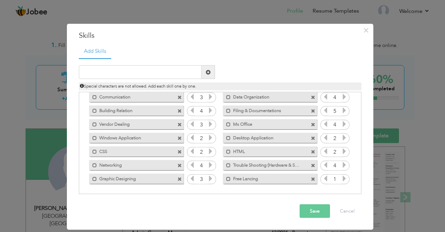
click at [341, 177] on icon at bounding box center [344, 179] width 6 height 6
click at [342, 177] on icon at bounding box center [344, 179] width 6 height 6
click at [125, 75] on input "text" at bounding box center [140, 73] width 123 height 14
type input "Cash Handling"
click at [208, 72] on span at bounding box center [208, 72] width 5 height 5
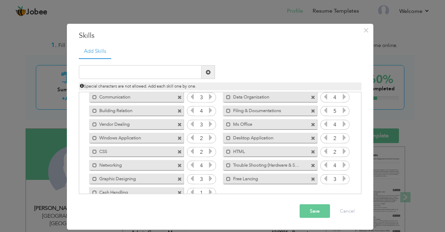
click at [210, 191] on icon at bounding box center [211, 192] width 6 height 6
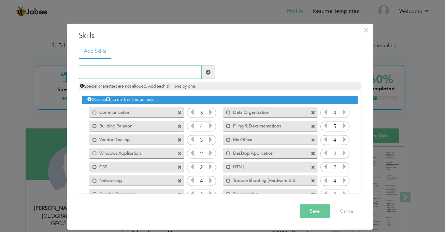
click at [117, 70] on input "text" at bounding box center [140, 73] width 123 height 14
type input "Virtual Machine"
click at [209, 70] on span at bounding box center [208, 72] width 5 height 5
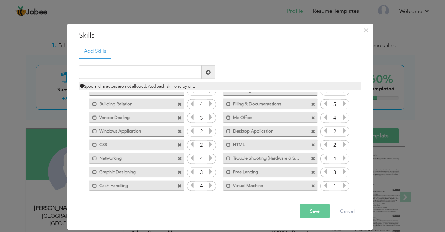
scroll to position [29, 0]
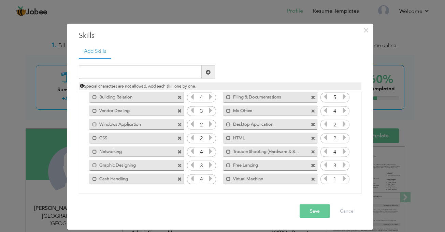
click at [343, 179] on icon at bounding box center [344, 179] width 6 height 6
click at [130, 70] on input "text" at bounding box center [140, 73] width 123 height 14
type input "System Administration (Windows)"
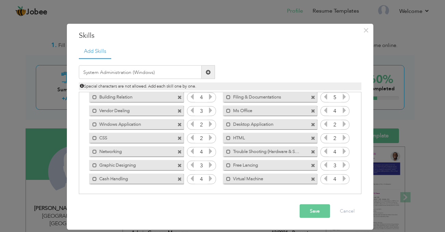
click at [211, 71] on span at bounding box center [208, 73] width 13 height 14
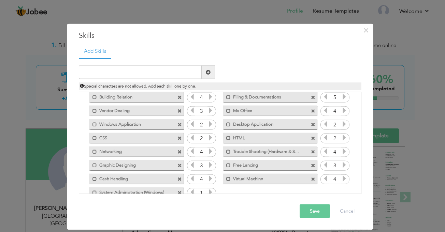
click at [210, 190] on icon at bounding box center [211, 192] width 6 height 6
drag, startPoint x: 191, startPoint y: 193, endPoint x: 217, endPoint y: 193, distance: 26.3
click at [191, 193] on icon at bounding box center [192, 192] width 6 height 6
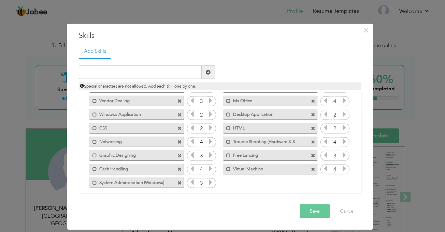
scroll to position [43, 0]
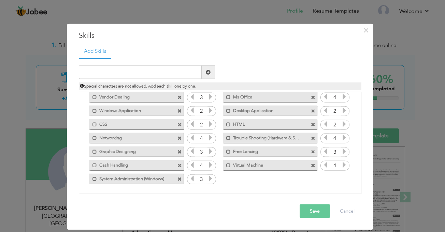
click at [308, 211] on button "Save" at bounding box center [315, 212] width 30 height 14
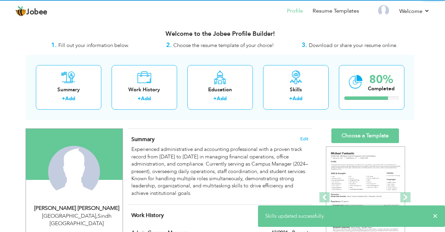
scroll to position [0, 0]
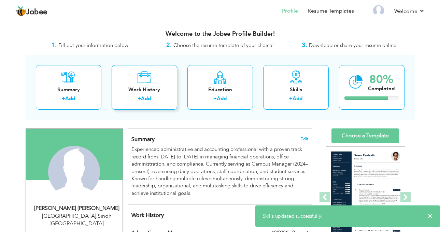
click at [146, 96] on link "Add" at bounding box center [146, 98] width 10 height 7
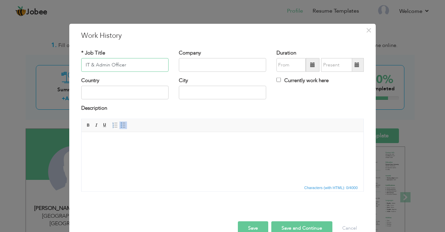
type input "IT & Admin Officer"
type input "Artsisthetic"
click at [292, 68] on input "text" at bounding box center [290, 65] width 29 height 14
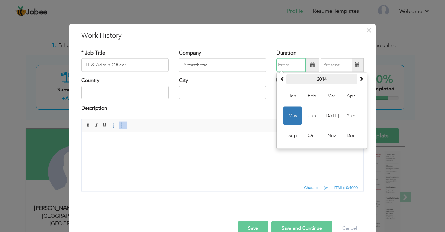
click at [339, 79] on th "2014" at bounding box center [321, 79] width 71 height 10
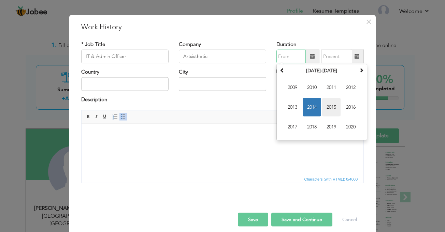
scroll to position [15, 0]
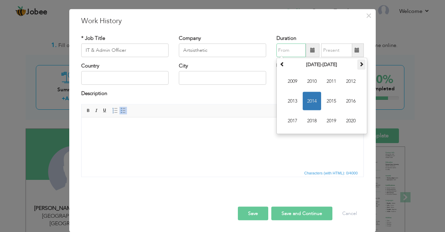
click at [359, 65] on span at bounding box center [361, 64] width 5 height 5
click at [333, 100] on span "2025" at bounding box center [331, 101] width 18 height 18
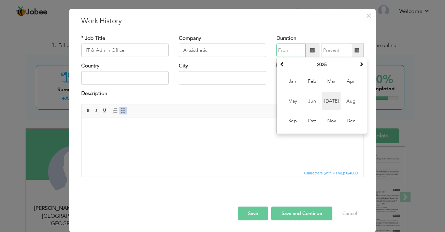
click at [331, 100] on span "Jul" at bounding box center [331, 101] width 18 height 18
type input "07/2025"
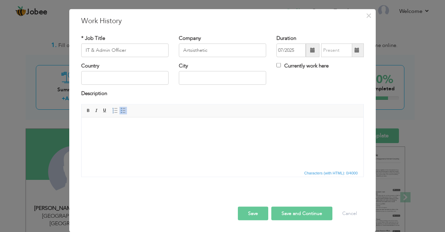
click at [295, 65] on label "Currently work here" at bounding box center [302, 65] width 52 height 7
click at [281, 65] on input "Currently work here" at bounding box center [278, 65] width 4 height 4
checkbox input "true"
drag, startPoint x: 118, startPoint y: 79, endPoint x: 114, endPoint y: 80, distance: 4.2
click at [118, 79] on input "text" at bounding box center [124, 78] width 87 height 14
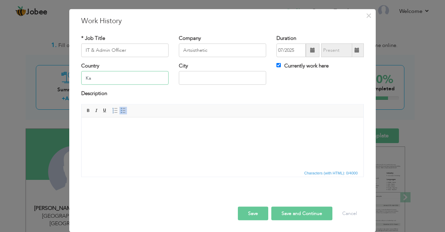
type input "K"
type input "[GEOGRAPHIC_DATA]"
paste input " Dealing with every cash and bank transactions  Managing accounts payable and…"
type input "[GEOGRAPHIC_DATA]"
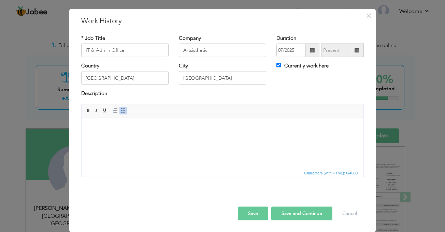
click at [224, 138] on html at bounding box center [223, 127] width 282 height 21
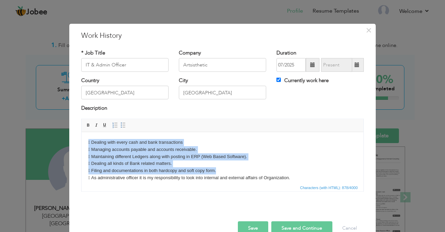
drag, startPoint x: 224, startPoint y: 135, endPoint x: 75, endPoint y: 133, distance: 148.8
click at [82, 133] on html " Dealing with every cash and bank transactions  Managing accounts payable and…" at bounding box center [223, 185] width 282 height 106
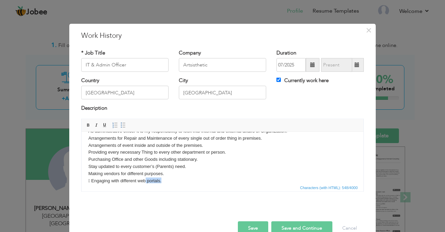
scroll to position [19, 0]
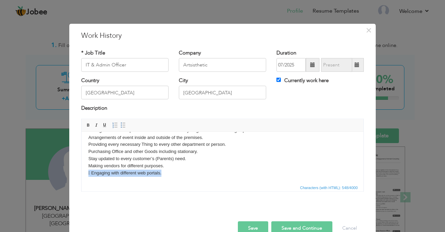
drag, startPoint x: 170, startPoint y: 180, endPoint x: 75, endPoint y: 182, distance: 94.9
click at [82, 182] on html "As administrative officer it is my responsibility to look into internal and ext…" at bounding box center [223, 148] width 282 height 70
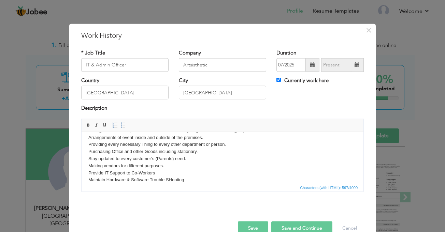
scroll to position [25, 0]
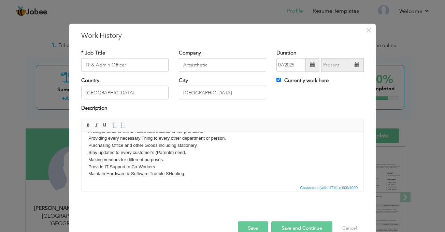
click at [174, 175] on body "As administrative officer it is my responsibility to look into internal and ext…" at bounding box center [222, 149] width 268 height 71
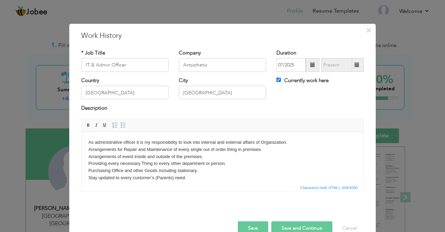
scroll to position [33, 0]
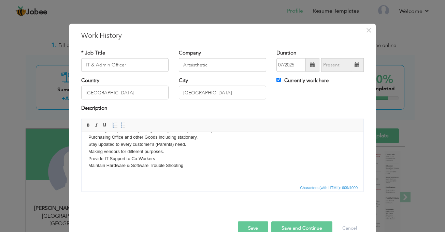
click at [186, 165] on body "As administrative officer it is my responsibility to look into internal and ext…" at bounding box center [222, 140] width 268 height 71
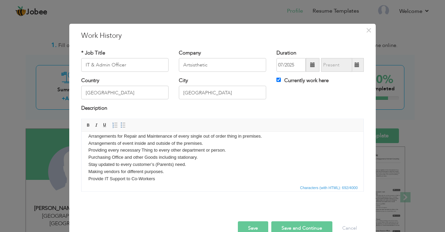
scroll to position [0, 0]
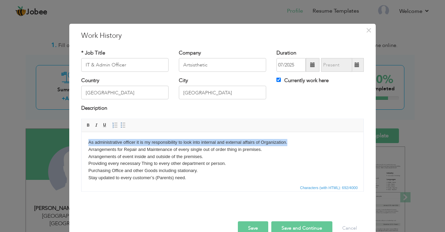
drag, startPoint x: 294, startPoint y: 142, endPoint x: 60, endPoint y: 140, distance: 233.8
click at [82, 140] on html "As administrative officer it is my responsibility to look into internal and ext…" at bounding box center [223, 181] width 282 height 99
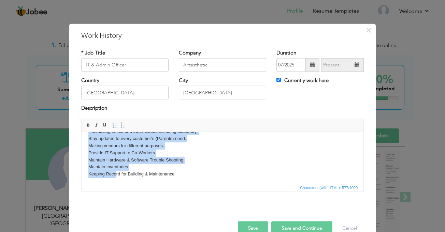
scroll to position [41, 0]
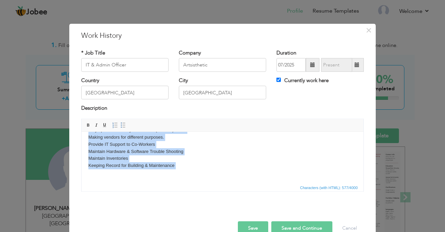
drag, startPoint x: 118, startPoint y: 140, endPoint x: 115, endPoint y: 197, distance: 56.4
click at [115, 183] on html "Arrangements for Repair and Maintenance of every single out of order thing in p…" at bounding box center [223, 137] width 282 height 92
click at [123, 124] on span at bounding box center [122, 125] width 5 height 5
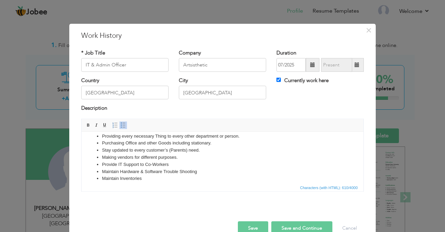
scroll to position [6, 0]
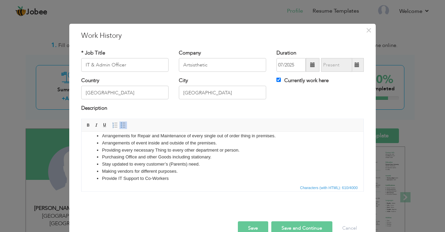
click at [259, 223] on button "Save" at bounding box center [253, 229] width 30 height 14
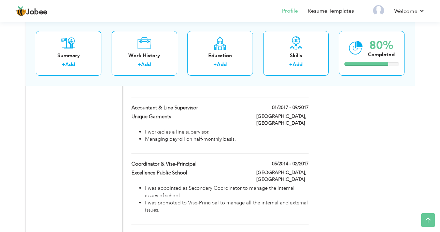
scroll to position [580, 0]
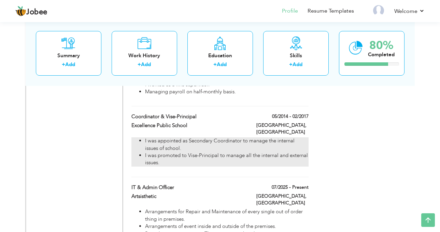
drag, startPoint x: 264, startPoint y: 143, endPoint x: 266, endPoint y: 126, distance: 16.9
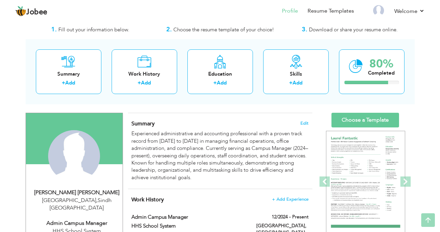
scroll to position [6, 0]
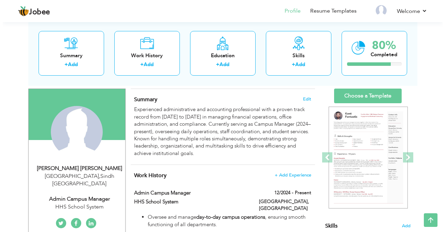
scroll to position [74, 0]
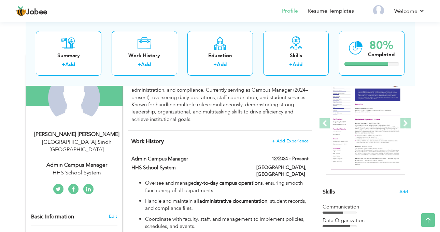
click at [90, 143] on div "Karachi , Sindh Pakistan" at bounding box center [76, 147] width 91 height 16
type input "[PERSON_NAME]"
type input "03316294872"
select select "number:166"
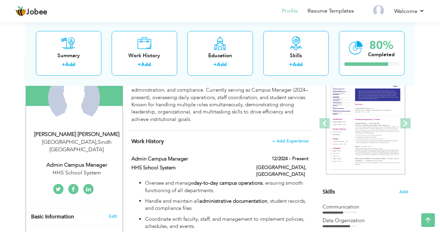
type input "Sindh"
type input "[GEOGRAPHIC_DATA]"
select select "number:16"
type input "HHS School System"
type input "Admin Campus Manager"
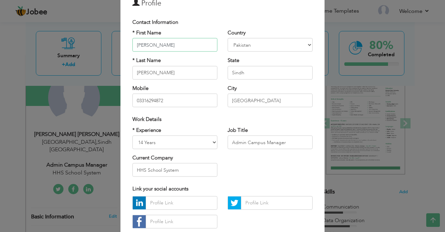
scroll to position [68, 0]
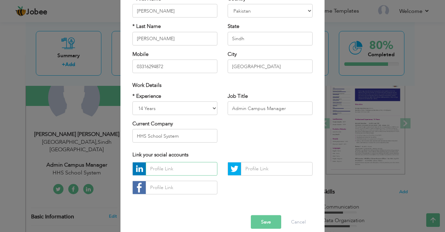
click at [156, 167] on input "text" at bounding box center [182, 169] width 72 height 14
paste input "www.linkedin.com/in/abdur-rehman-a60341283"
type input "www.linkedin.com/in/abdur-rehman-a60341283"
click at [258, 222] on button "Save" at bounding box center [266, 222] width 30 height 14
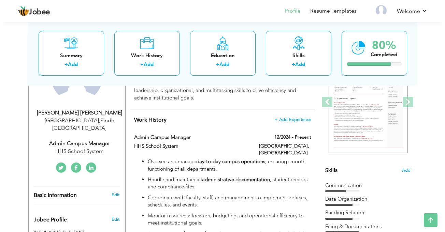
scroll to position [108, 0]
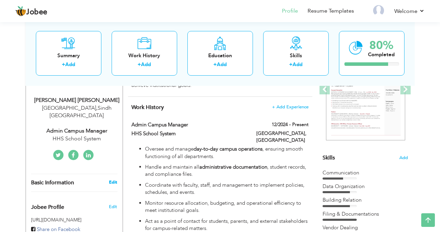
click at [113, 180] on link "Edit" at bounding box center [113, 183] width 8 height 6
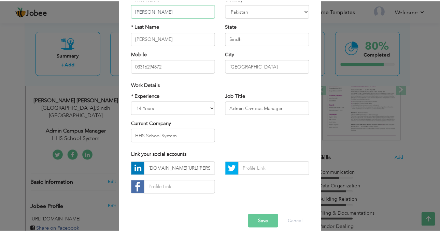
scroll to position [77, 0]
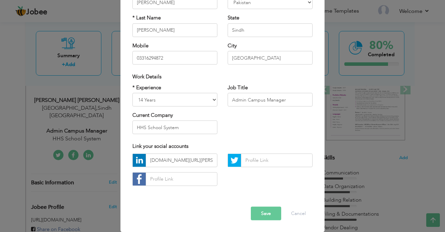
click at [261, 211] on button "Save" at bounding box center [266, 214] width 30 height 14
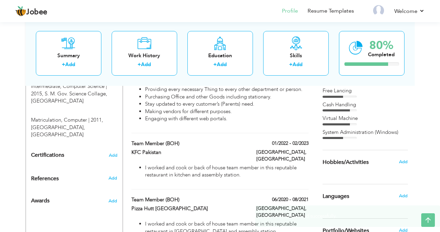
scroll to position [381, 0]
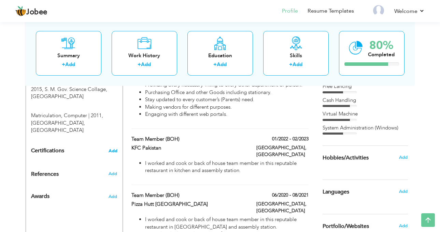
click at [113, 149] on span "Add" at bounding box center [113, 151] width 9 height 5
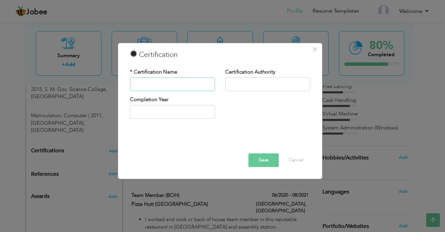
click at [160, 87] on input "text" at bounding box center [172, 84] width 85 height 14
click at [300, 159] on button "Cancel" at bounding box center [296, 161] width 28 height 14
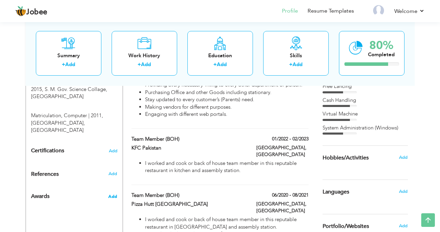
click at [113, 194] on span "Add" at bounding box center [112, 197] width 9 height 6
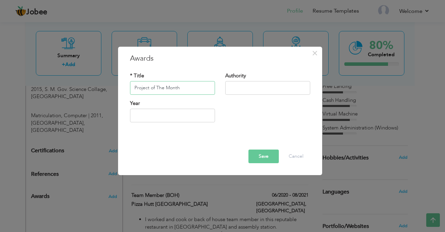
type input "Project of The Month"
click at [242, 90] on input "text" at bounding box center [267, 88] width 85 height 14
click at [296, 156] on button "Cancel" at bounding box center [296, 157] width 28 height 14
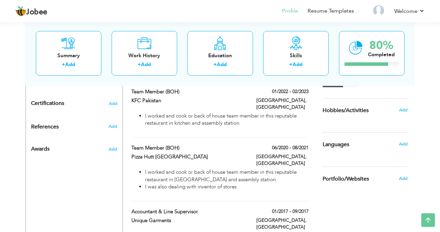
scroll to position [415, 0]
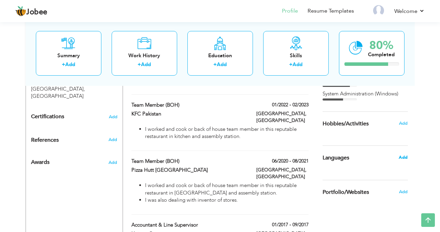
click at [406, 158] on span "Add" at bounding box center [403, 158] width 9 height 6
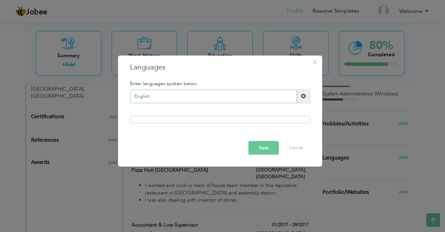
type input "English"
click at [303, 96] on span at bounding box center [303, 96] width 5 height 5
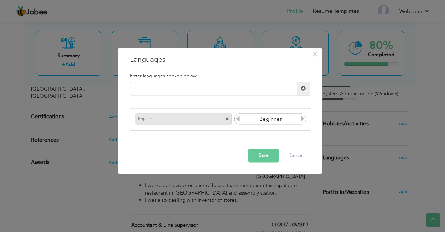
click at [303, 119] on icon at bounding box center [303, 119] width 6 height 6
click at [169, 88] on input "text" at bounding box center [213, 89] width 167 height 14
type input "Urdu"
click at [308, 89] on span at bounding box center [303, 89] width 13 height 14
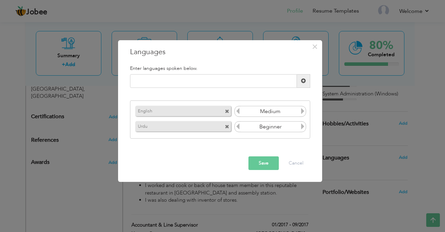
click at [301, 128] on icon at bounding box center [303, 127] width 6 height 6
click at [272, 164] on button "Save" at bounding box center [264, 164] width 30 height 14
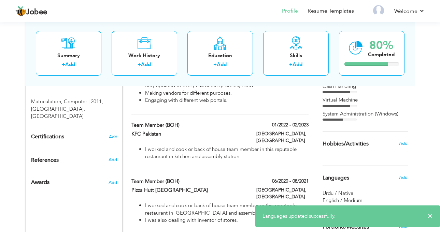
scroll to position [381, 0]
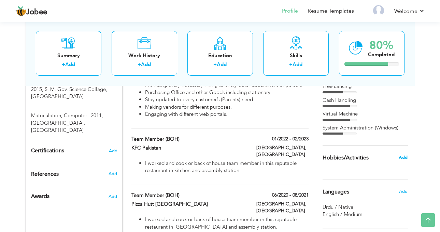
click at [402, 158] on span "Add" at bounding box center [403, 158] width 9 height 6
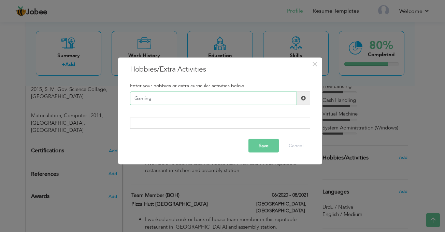
type input "Gaming"
click at [301, 96] on span at bounding box center [303, 98] width 5 height 5
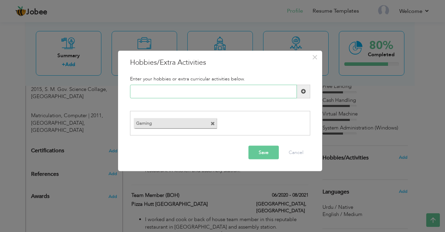
click at [167, 86] on input "text" at bounding box center [213, 92] width 167 height 14
type input "E Learning"
click at [256, 156] on button "Save" at bounding box center [264, 153] width 30 height 14
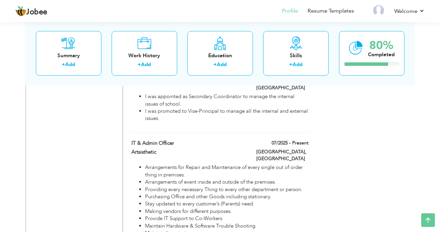
scroll to position [654, 0]
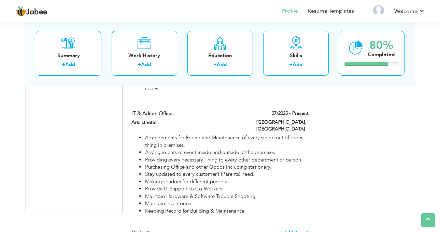
click at [306, 230] on span "+ Add Project" at bounding box center [294, 232] width 29 height 5
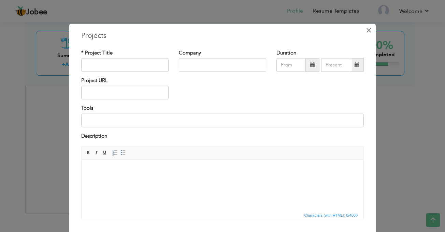
click at [367, 32] on span "×" at bounding box center [369, 30] width 6 height 12
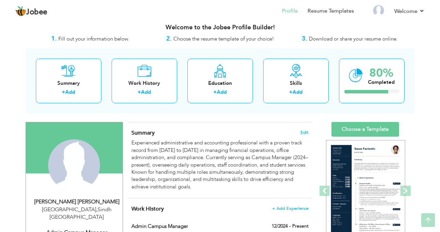
scroll to position [6, 0]
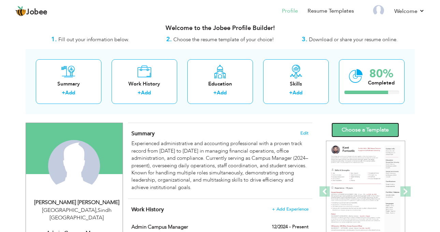
click at [344, 125] on link "Choose a Template" at bounding box center [365, 130] width 68 height 15
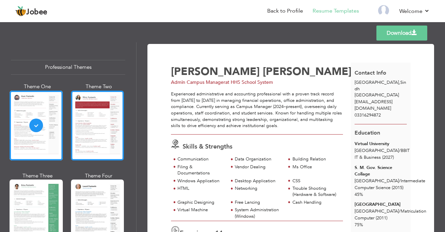
click at [100, 132] on div at bounding box center [97, 126] width 53 height 70
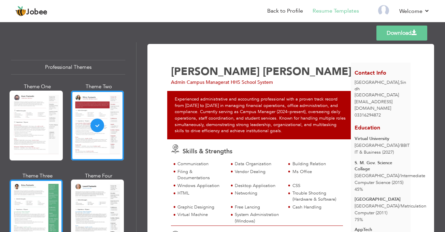
click at [34, 196] on div at bounding box center [36, 215] width 53 height 70
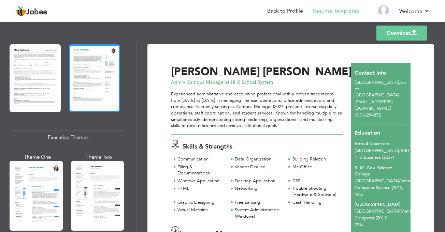
scroll to position [444, 0]
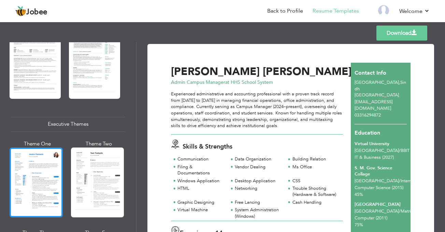
click at [45, 169] on div at bounding box center [36, 183] width 53 height 70
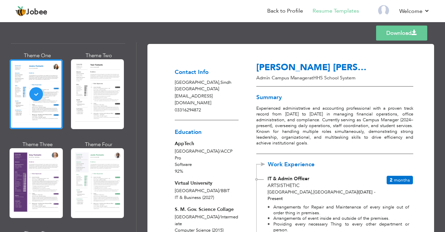
scroll to position [546, 0]
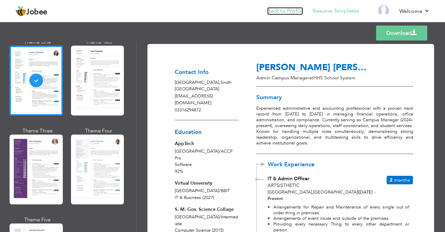
click at [280, 13] on link "Back to Profile" at bounding box center [285, 11] width 36 height 8
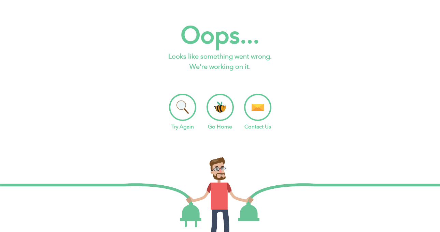
click at [181, 109] on li "Try Again" at bounding box center [182, 112] width 27 height 37
click at [220, 110] on li "Go Home" at bounding box center [220, 112] width 27 height 37
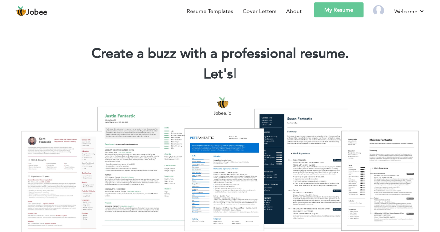
click at [341, 12] on link "My Resume" at bounding box center [338, 9] width 49 height 15
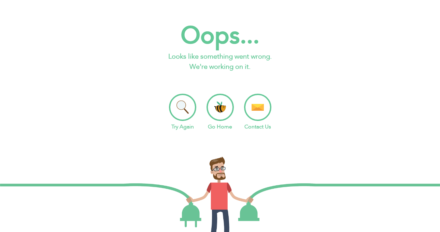
click at [223, 108] on li "Go Home" at bounding box center [220, 112] width 27 height 37
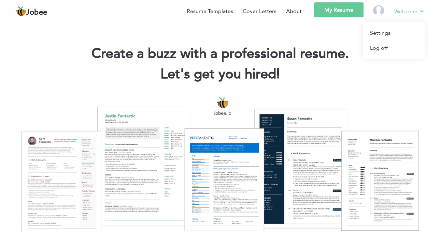
click at [412, 11] on link "Welcome" at bounding box center [409, 11] width 30 height 9
click at [340, 8] on link "My Resume" at bounding box center [338, 9] width 49 height 15
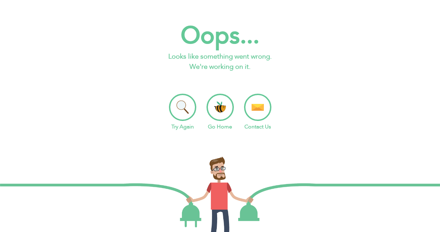
click at [185, 100] on li "Try Again" at bounding box center [182, 112] width 27 height 37
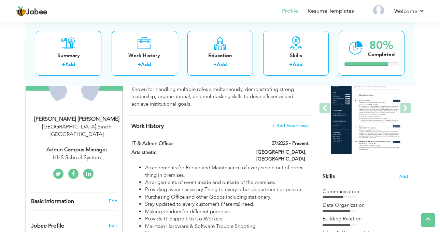
scroll to position [74, 0]
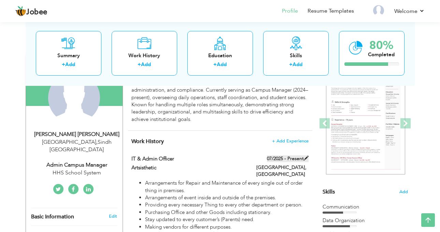
click at [294, 161] on label "07/2025 - Present" at bounding box center [288, 159] width 42 height 7
type input "IT & Admin Officer"
type input "Artsisthetic"
type input "07/2025"
type input "[GEOGRAPHIC_DATA]"
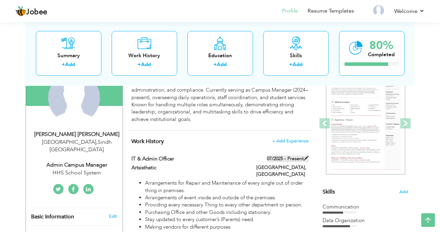
type input "[GEOGRAPHIC_DATA]"
checkbox input "true"
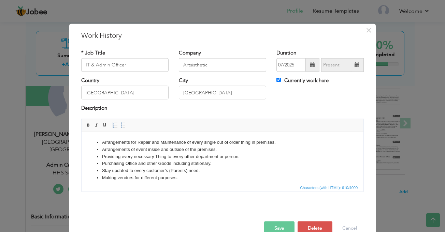
click at [306, 65] on span at bounding box center [313, 65] width 14 height 14
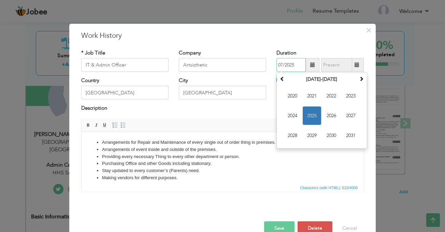
click at [312, 116] on span "2025" at bounding box center [312, 116] width 18 height 18
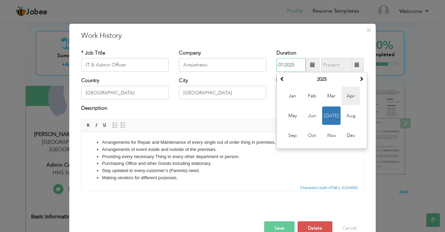
click at [346, 93] on span "Apr" at bounding box center [351, 96] width 18 height 18
type input "04/2025"
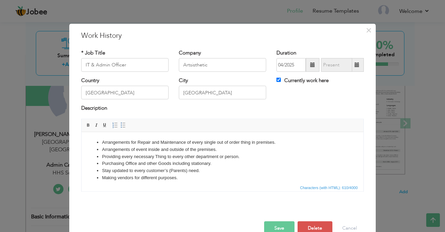
click at [282, 224] on button "Save" at bounding box center [279, 229] width 30 height 14
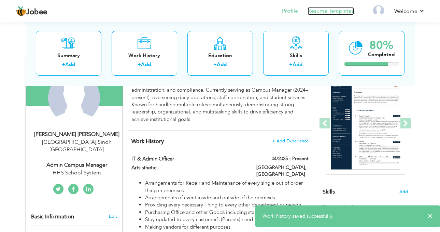
click at [340, 12] on link "Resume Templates" at bounding box center [331, 11] width 46 height 8
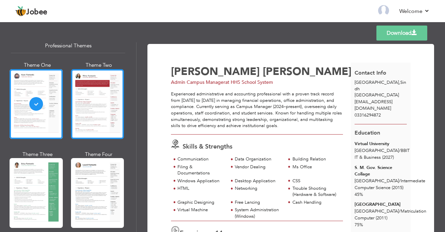
scroll to position [34, 0]
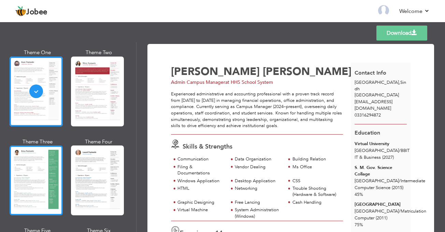
click at [43, 155] on div at bounding box center [36, 181] width 53 height 70
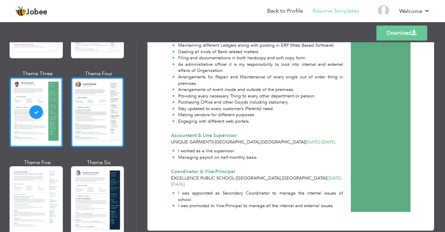
scroll to position [137, 0]
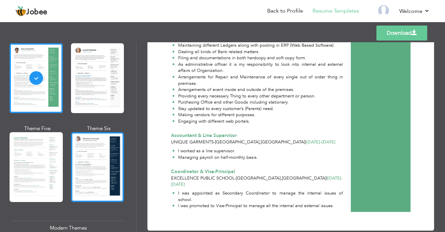
click at [109, 154] on div at bounding box center [97, 167] width 53 height 70
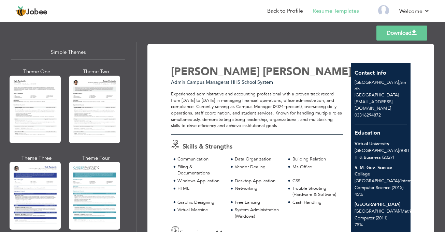
scroll to position [1202, 0]
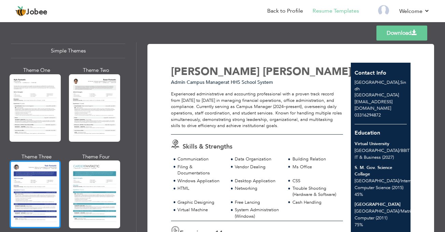
click at [44, 176] on div at bounding box center [35, 195] width 51 height 68
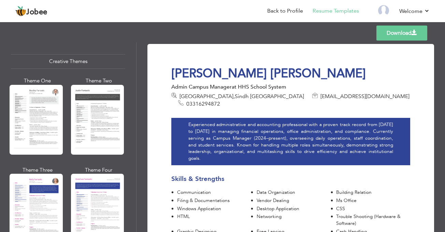
scroll to position [792, 0]
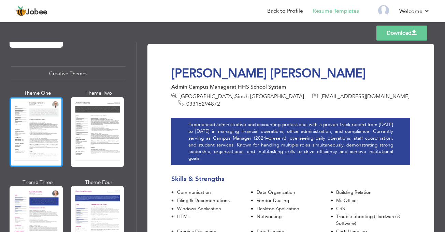
click at [43, 141] on div at bounding box center [36, 132] width 53 height 70
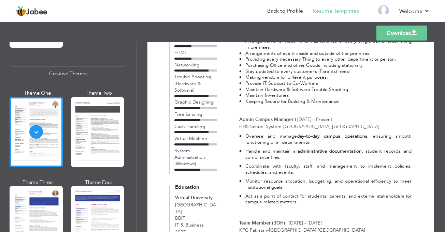
scroll to position [171, 0]
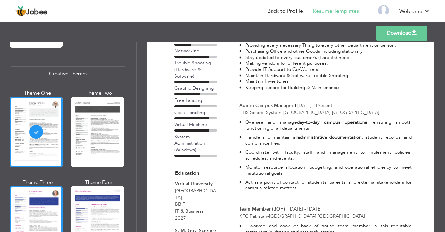
click at [53, 186] on div at bounding box center [36, 221] width 53 height 70
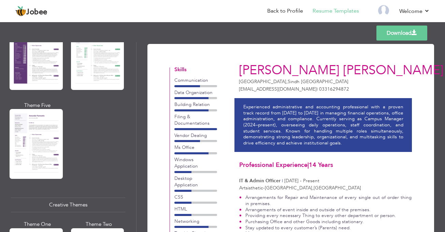
scroll to position [655, 0]
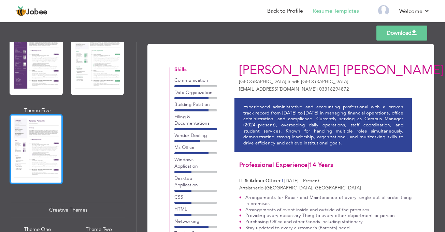
click at [39, 153] on div at bounding box center [36, 149] width 53 height 70
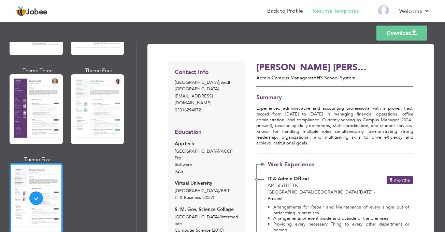
scroll to position [587, 0]
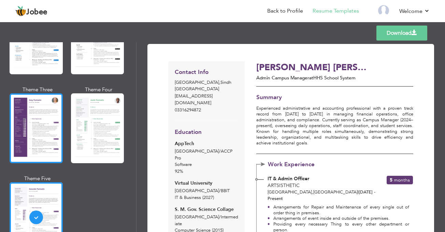
click at [36, 110] on div at bounding box center [36, 129] width 53 height 70
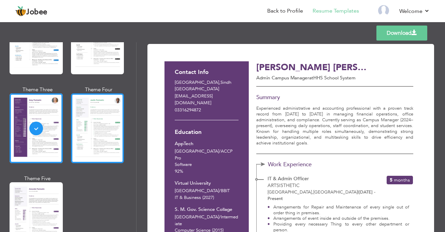
click at [82, 116] on div at bounding box center [97, 129] width 53 height 70
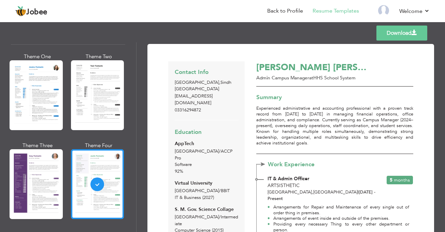
scroll to position [519, 0]
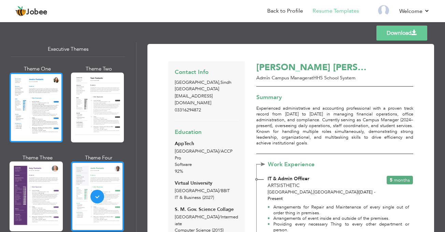
click at [44, 116] on div at bounding box center [36, 108] width 53 height 70
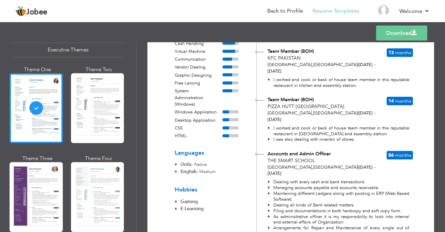
scroll to position [341, 0]
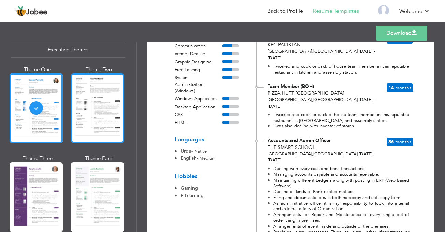
click at [94, 115] on div at bounding box center [97, 108] width 53 height 70
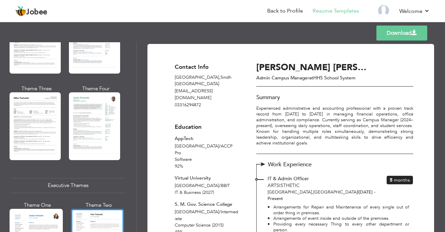
scroll to position [348, 0]
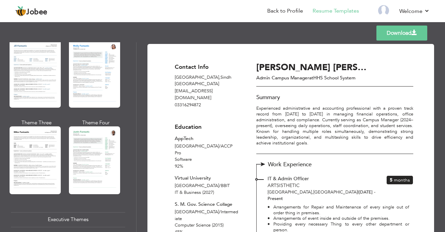
click at [91, 161] on div at bounding box center [94, 161] width 51 height 68
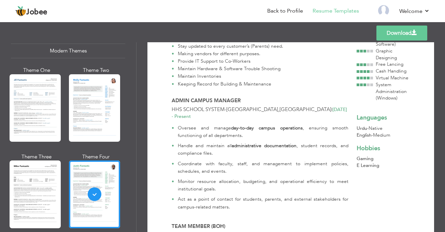
scroll to position [280, 0]
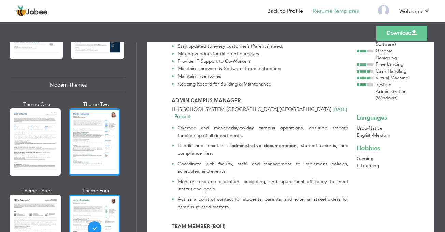
click at [71, 140] on div at bounding box center [94, 143] width 51 height 68
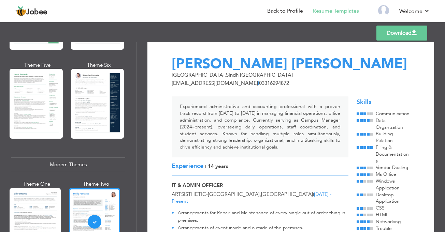
scroll to position [178, 0]
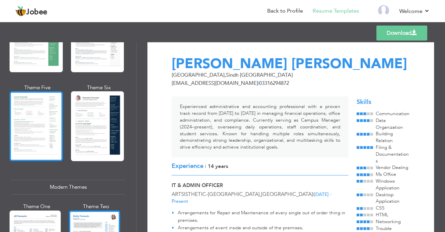
click at [39, 128] on div at bounding box center [36, 126] width 53 height 70
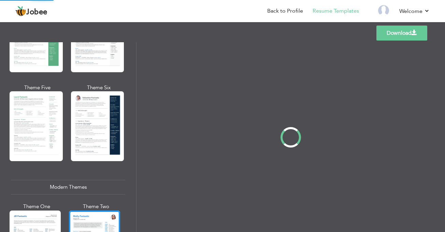
click at [103, 132] on div "Professional Themes Theme One Theme Two Theme Three Theme Four" at bounding box center [222, 137] width 445 height 190
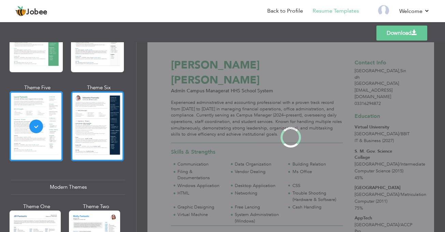
scroll to position [0, 0]
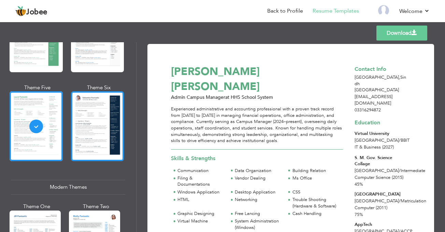
click at [84, 126] on div at bounding box center [97, 126] width 53 height 70
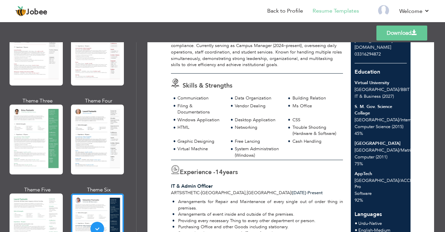
scroll to position [68, 0]
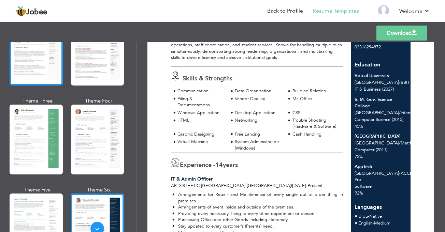
click at [52, 79] on div at bounding box center [36, 51] width 53 height 70
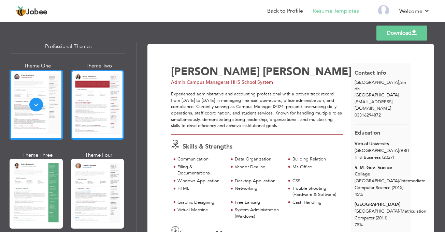
scroll to position [34, 0]
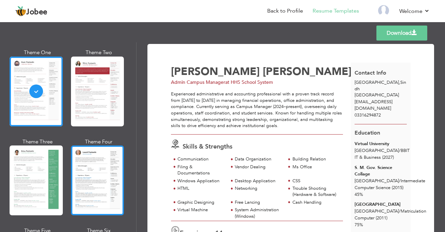
click at [103, 166] on div at bounding box center [97, 181] width 53 height 70
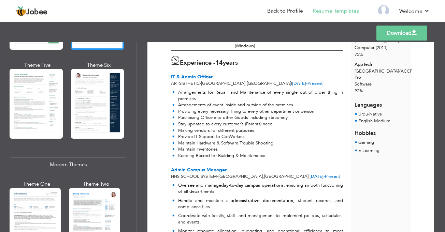
scroll to position [205, 0]
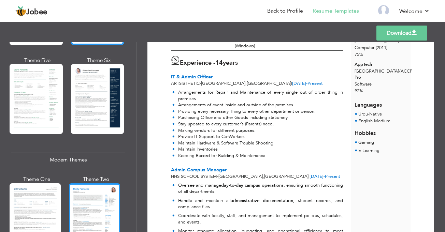
click at [107, 194] on div at bounding box center [94, 218] width 51 height 68
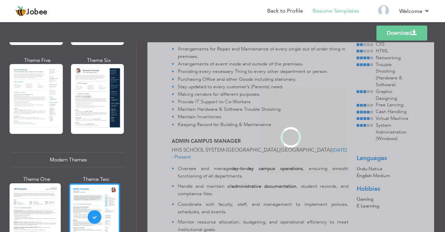
scroll to position [0, 0]
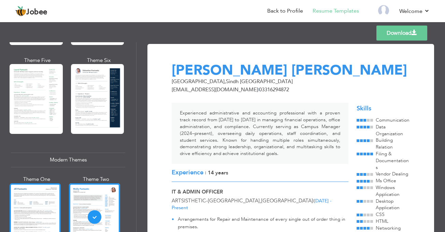
click at [44, 193] on div at bounding box center [35, 218] width 51 height 68
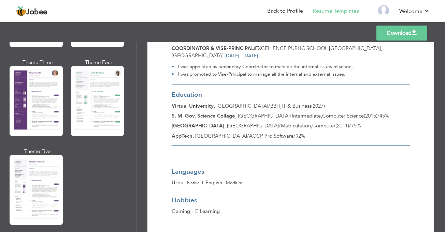
scroll to position [751, 0]
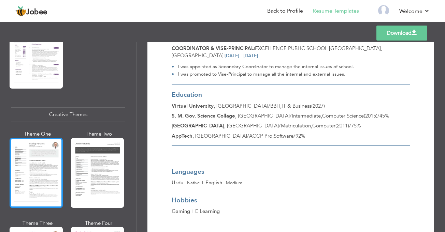
click at [43, 170] on div at bounding box center [36, 173] width 53 height 70
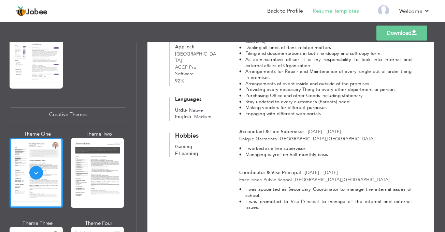
scroll to position [483, 0]
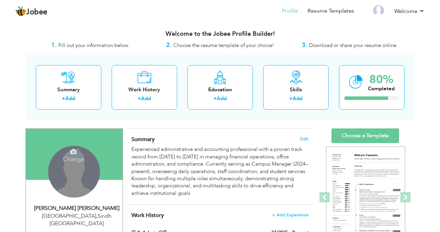
click at [77, 162] on h4 "Change" at bounding box center [73, 155] width 49 height 16
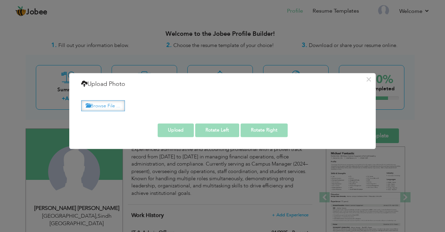
click at [108, 107] on label "Browse File ..." at bounding box center [103, 106] width 44 height 11
click at [0, 0] on input "Browse File ..." at bounding box center [0, 0] width 0 height 0
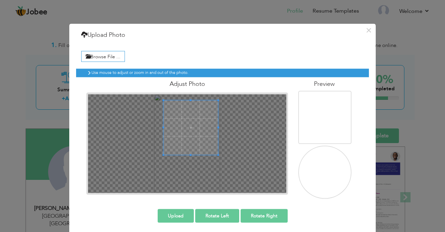
click at [202, 124] on span at bounding box center [191, 127] width 55 height 55
click at [183, 214] on button "Upload" at bounding box center [176, 216] width 36 height 14
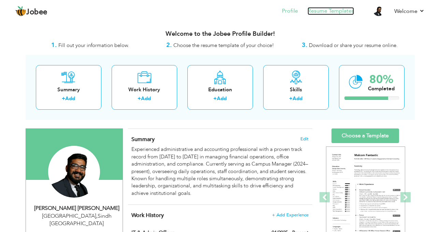
click at [325, 11] on link "Resume Templates" at bounding box center [331, 11] width 46 height 8
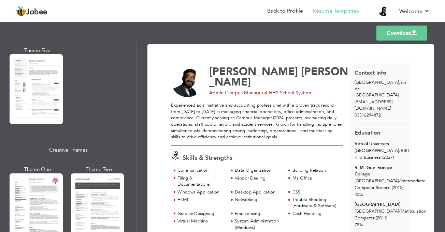
scroll to position [717, 0]
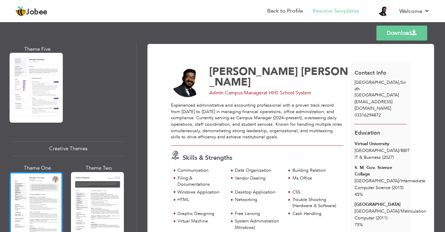
click at [47, 186] on div at bounding box center [36, 207] width 53 height 70
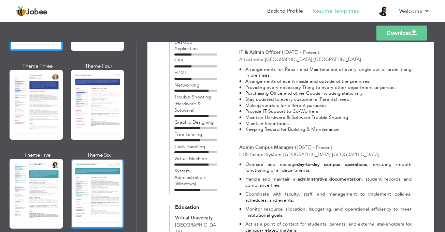
scroll to position [922, 0]
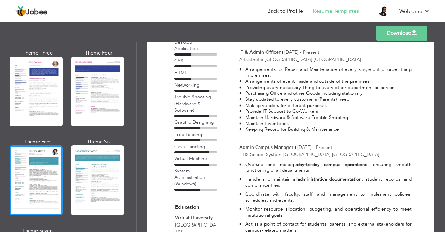
click at [35, 177] on div at bounding box center [36, 181] width 53 height 70
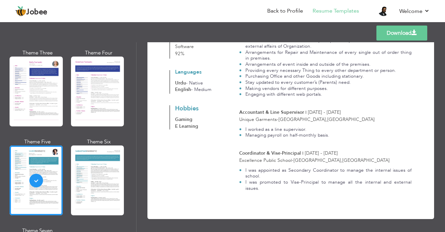
scroll to position [502, 0]
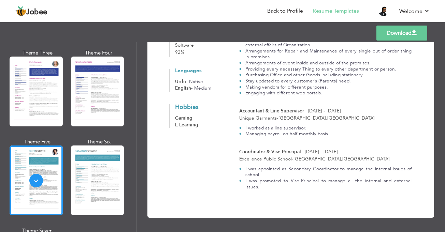
click at [392, 35] on link "Download" at bounding box center [402, 33] width 51 height 15
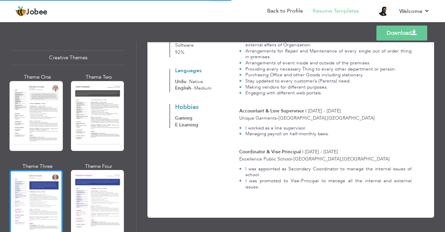
scroll to position [785, 0]
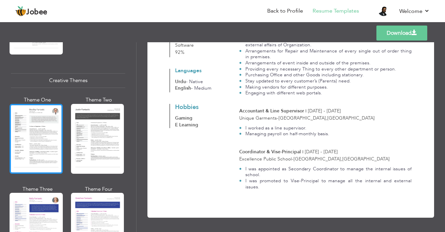
click at [46, 126] on div at bounding box center [36, 139] width 53 height 70
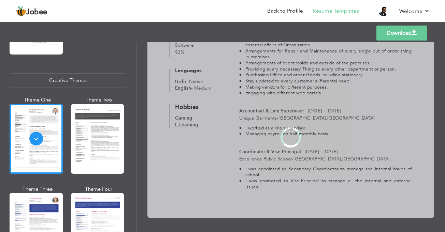
scroll to position [0, 0]
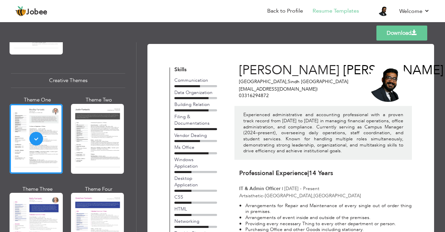
click at [402, 37] on link "Download" at bounding box center [402, 33] width 51 height 15
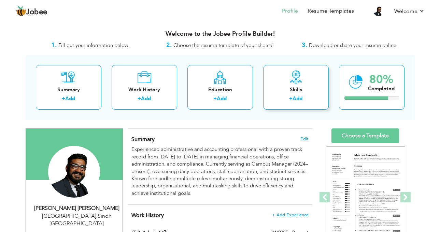
click at [301, 98] on link "Add" at bounding box center [298, 98] width 10 height 7
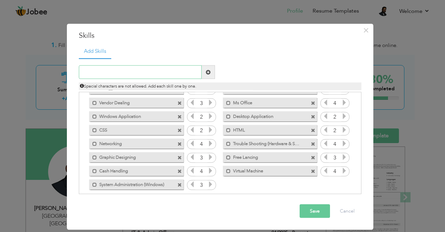
scroll to position [43, 0]
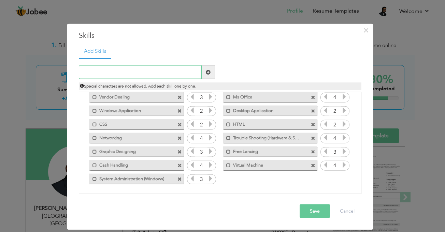
click at [133, 73] on input "text" at bounding box center [140, 73] width 123 height 14
type input "Photoshop"
click at [211, 71] on span at bounding box center [208, 73] width 13 height 14
click at [343, 180] on icon at bounding box center [344, 179] width 6 height 6
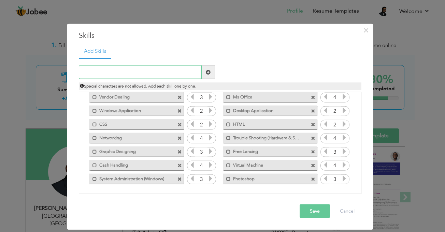
click at [151, 75] on input "text" at bounding box center [140, 73] width 123 height 14
type input "Illustrator"
click at [206, 73] on span at bounding box center [208, 72] width 5 height 5
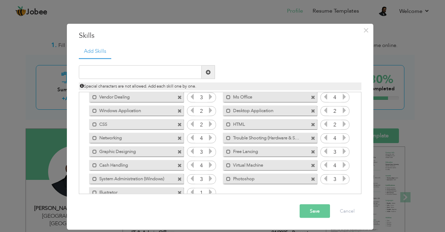
click at [209, 191] on icon at bounding box center [211, 192] width 6 height 6
click at [146, 72] on input "text" at bounding box center [140, 73] width 123 height 14
type input "Canva"
click at [208, 73] on span at bounding box center [208, 72] width 5 height 5
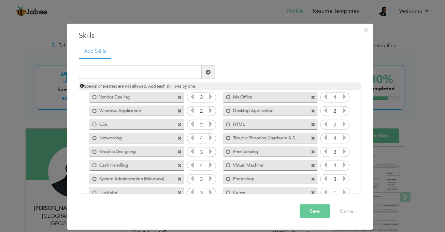
click at [342, 192] on icon at bounding box center [344, 192] width 6 height 6
click at [319, 209] on button "Save" at bounding box center [315, 212] width 30 height 14
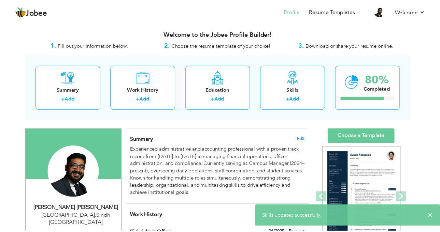
scroll to position [0, 0]
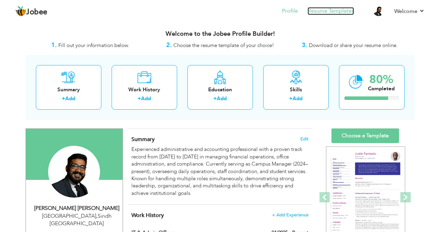
click at [345, 11] on link "Resume Templates" at bounding box center [331, 11] width 46 height 8
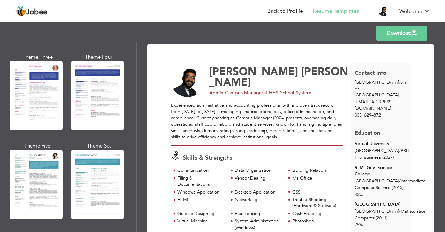
scroll to position [888, 0]
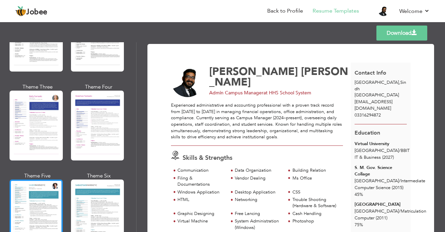
click at [43, 181] on div at bounding box center [36, 215] width 53 height 70
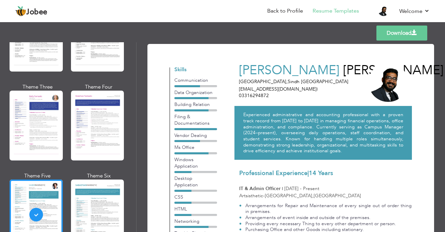
click at [399, 34] on link "Download" at bounding box center [402, 33] width 51 height 15
